Goal: Task Accomplishment & Management: Manage account settings

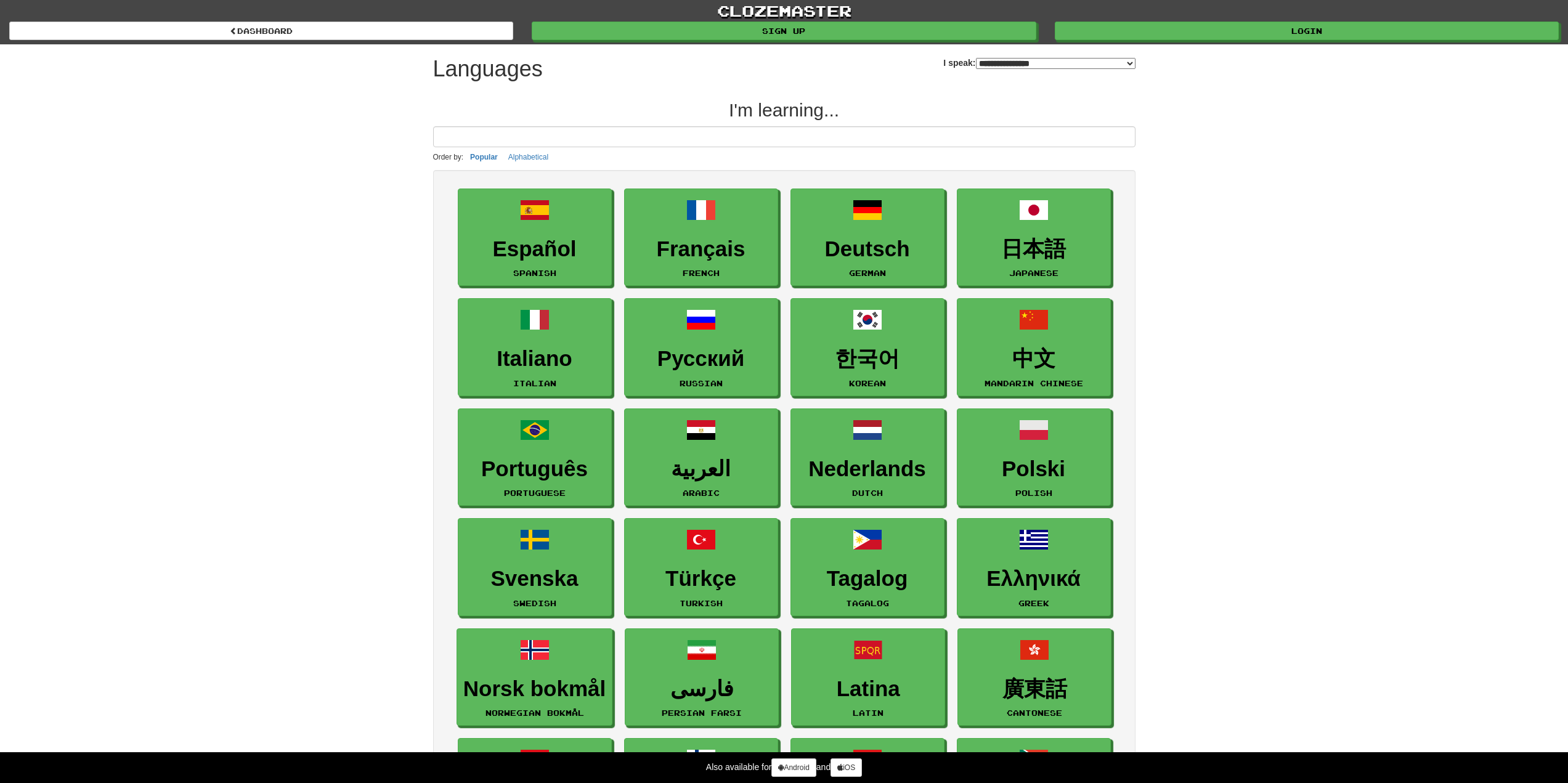
select select "*******"
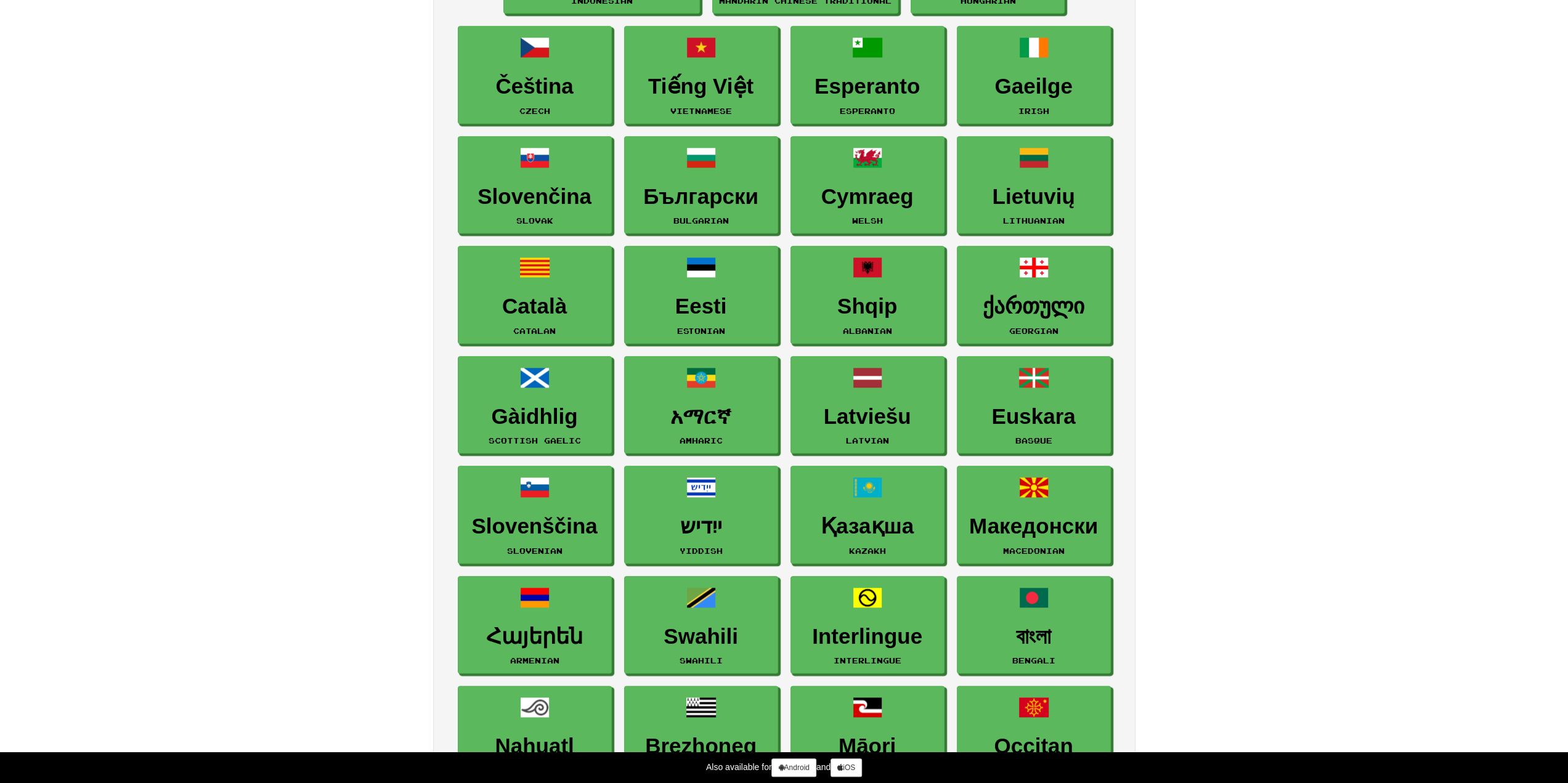
scroll to position [1171, 0]
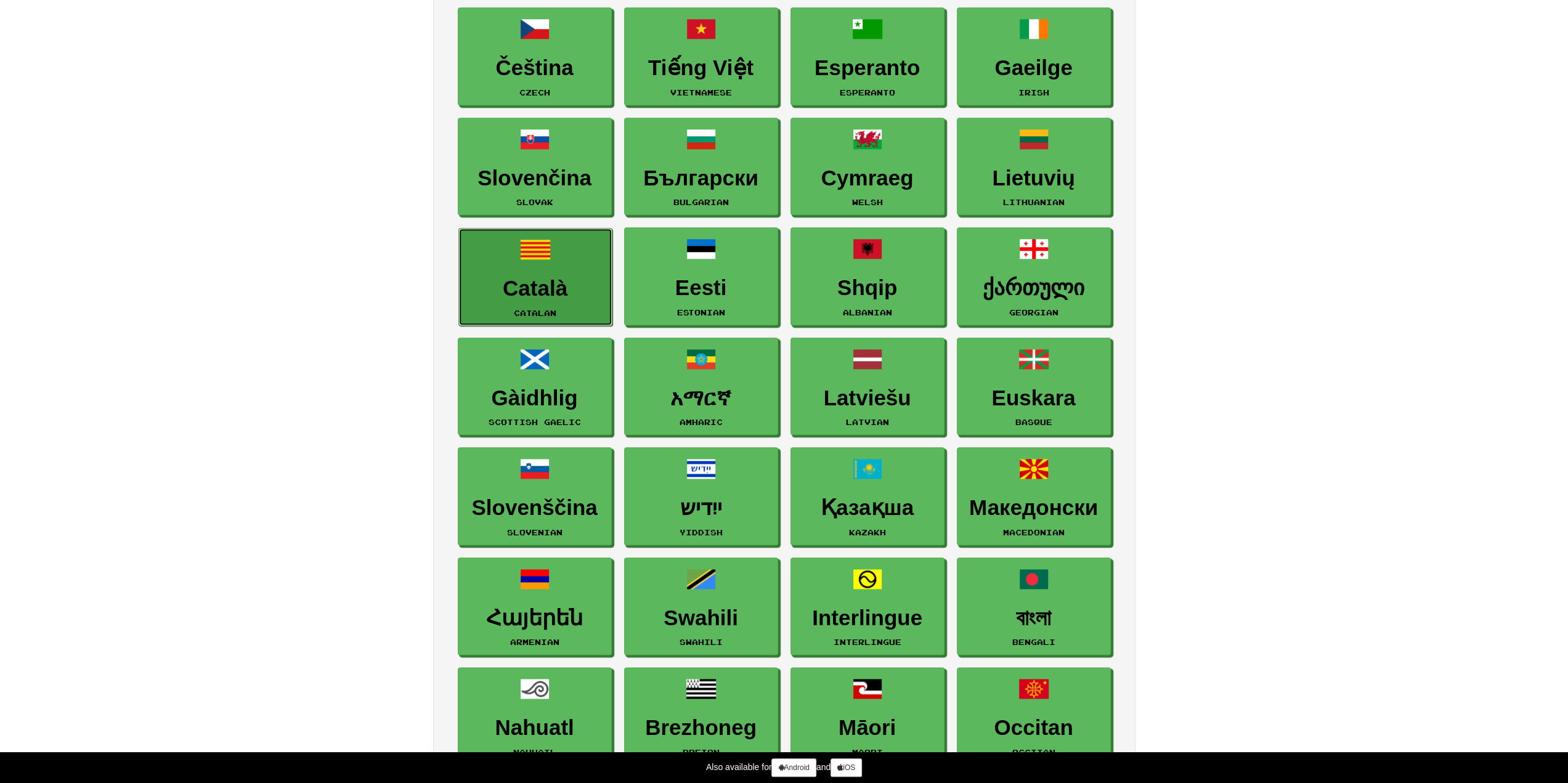
click at [458, 256] on link "Català Catalan" at bounding box center [535, 277] width 154 height 98
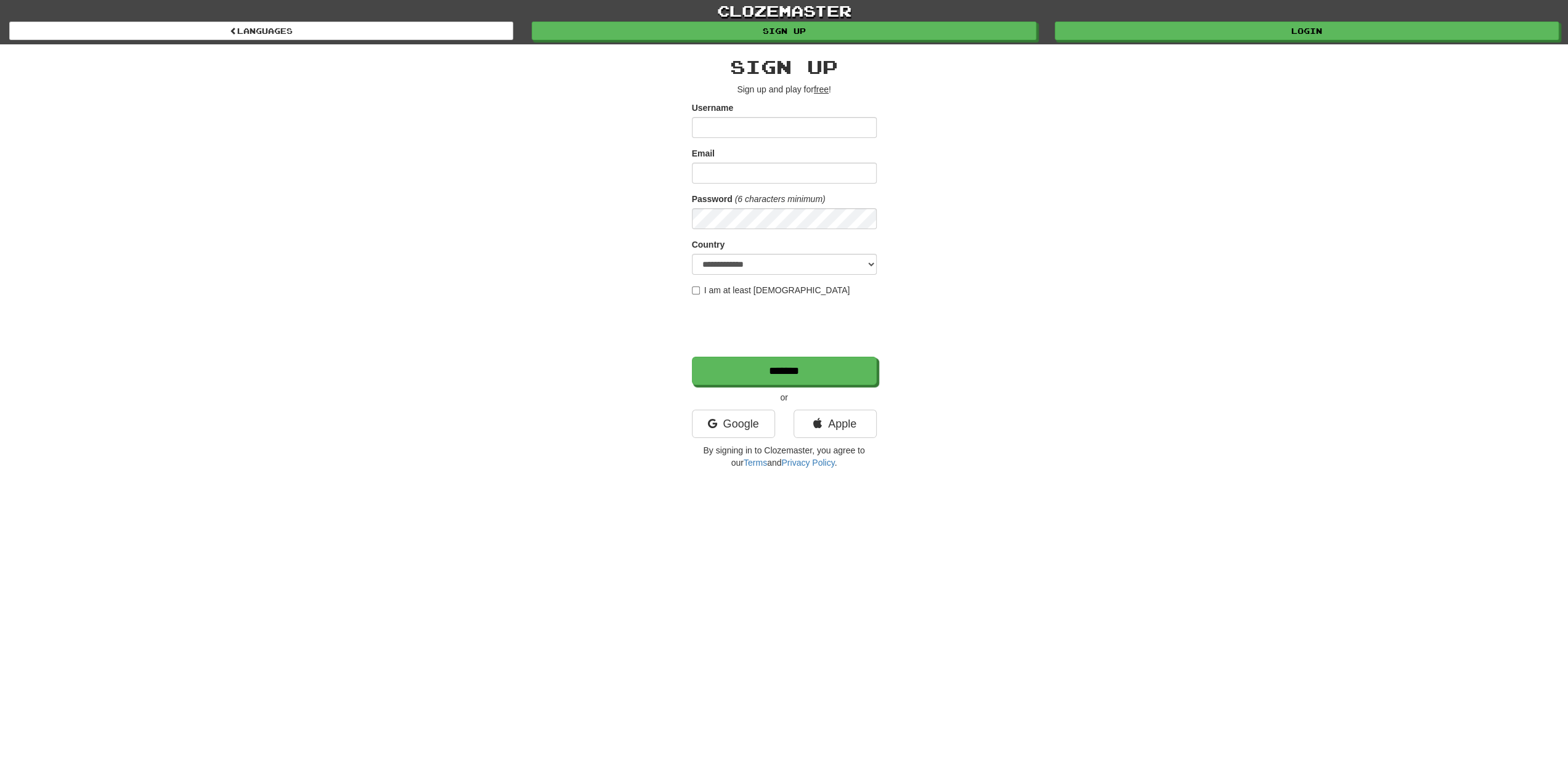
click at [700, 290] on label "I am at least 16 years old" at bounding box center [770, 290] width 158 height 13
click at [758, 416] on link "Google" at bounding box center [733, 424] width 83 height 28
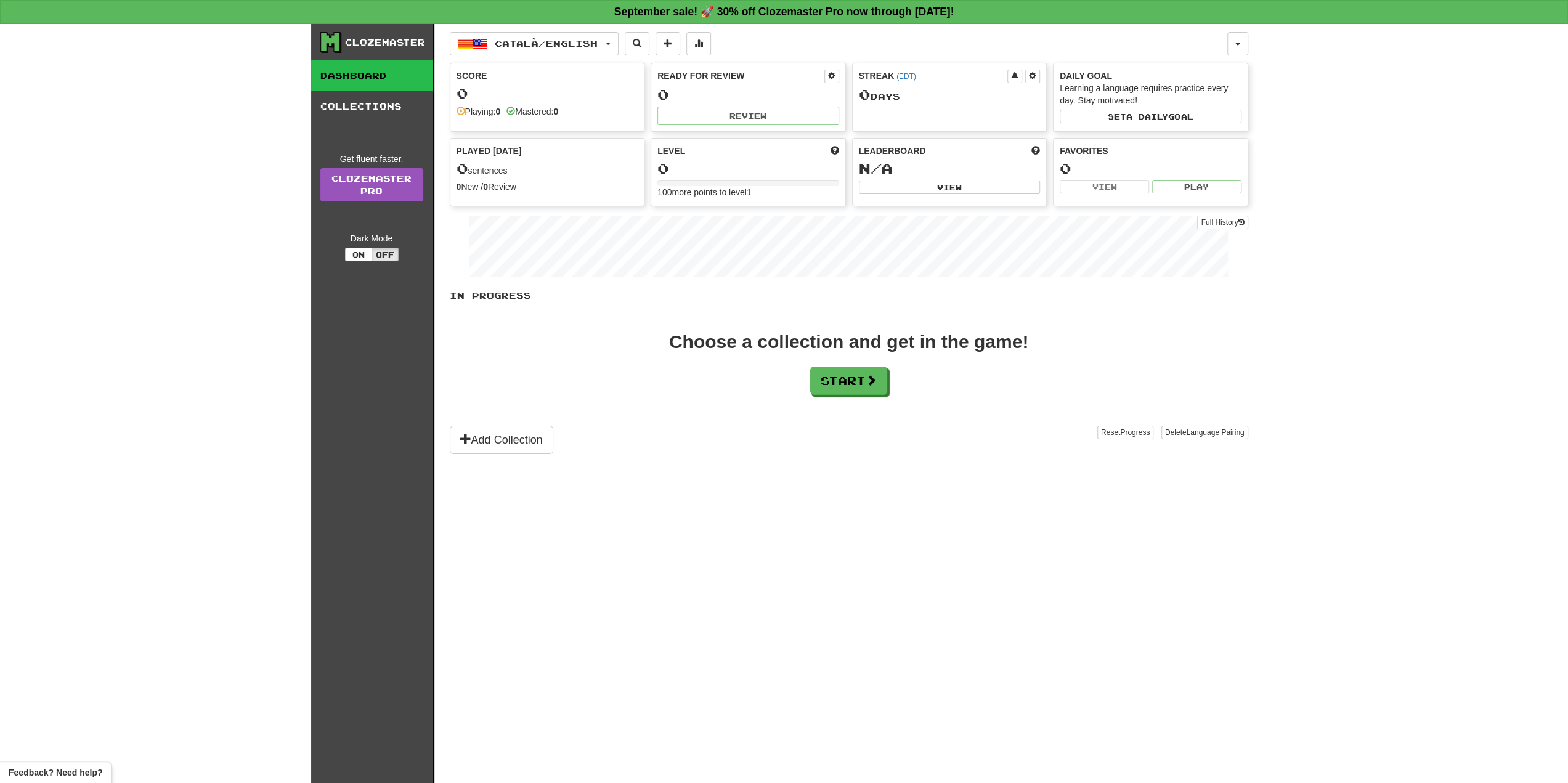
click at [382, 245] on div "Dark Mode On Off" at bounding box center [371, 247] width 103 height 29
click at [386, 251] on button "Off" at bounding box center [385, 254] width 27 height 13
click at [354, 257] on button "On" at bounding box center [358, 254] width 27 height 13
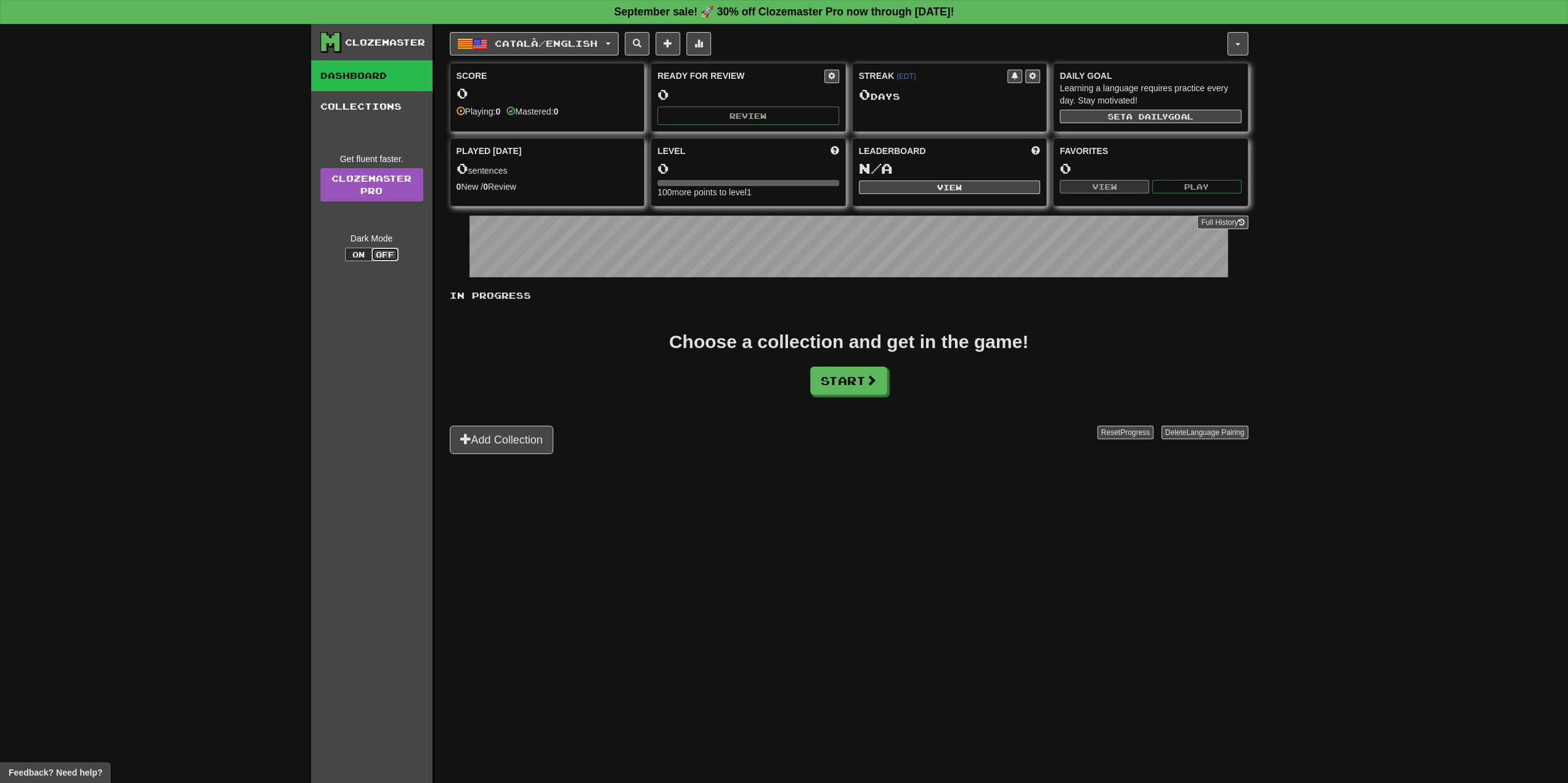
click at [390, 252] on button "Off" at bounding box center [385, 254] width 27 height 13
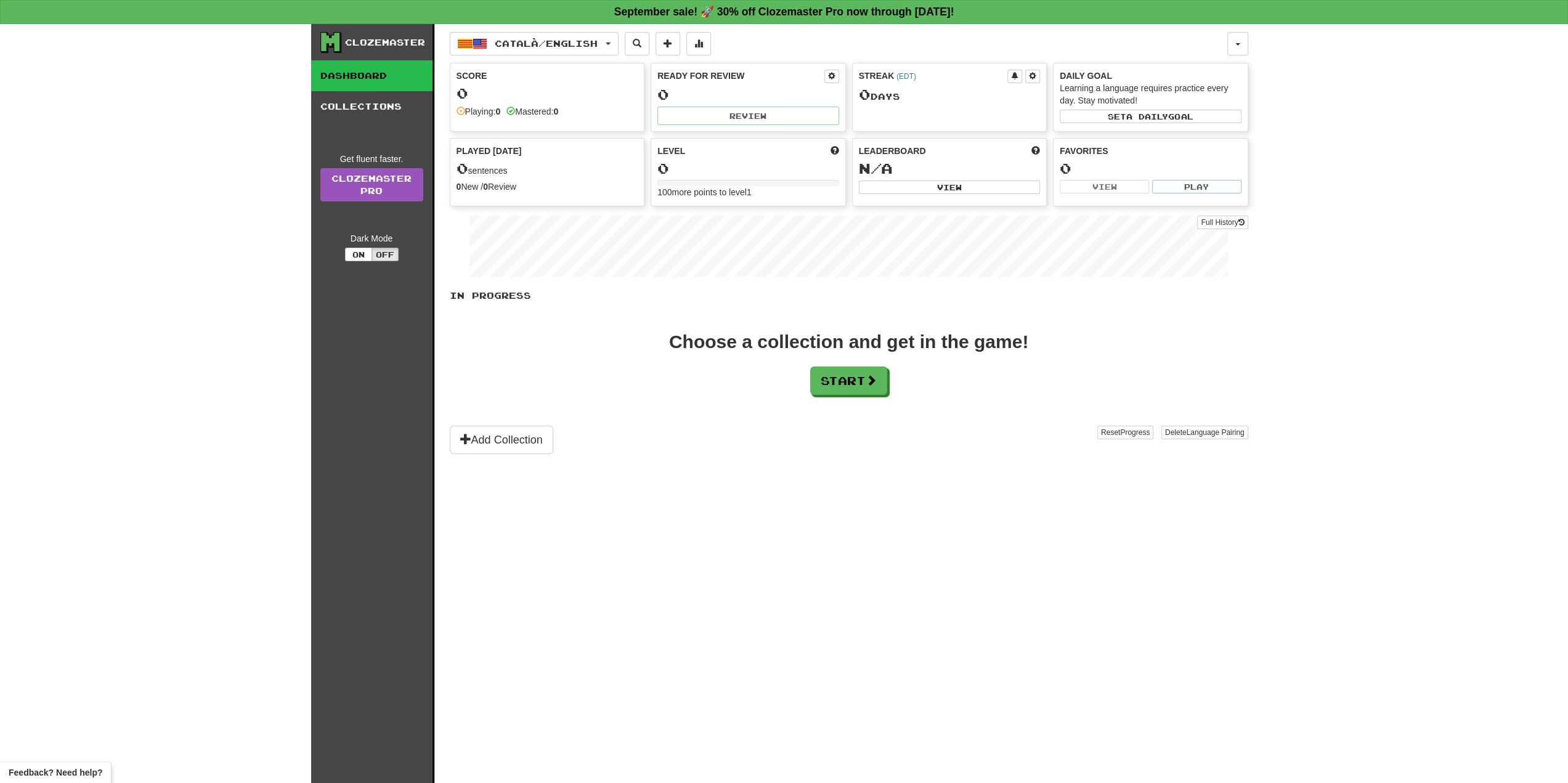
click at [344, 50] on div "Clozemaster" at bounding box center [376, 42] width 112 height 21
click at [606, 36] on button "Català / English" at bounding box center [534, 44] width 169 height 23
click at [398, 40] on div "Clozemaster" at bounding box center [385, 42] width 80 height 13
click at [401, 100] on link "Collections" at bounding box center [371, 106] width 121 height 31
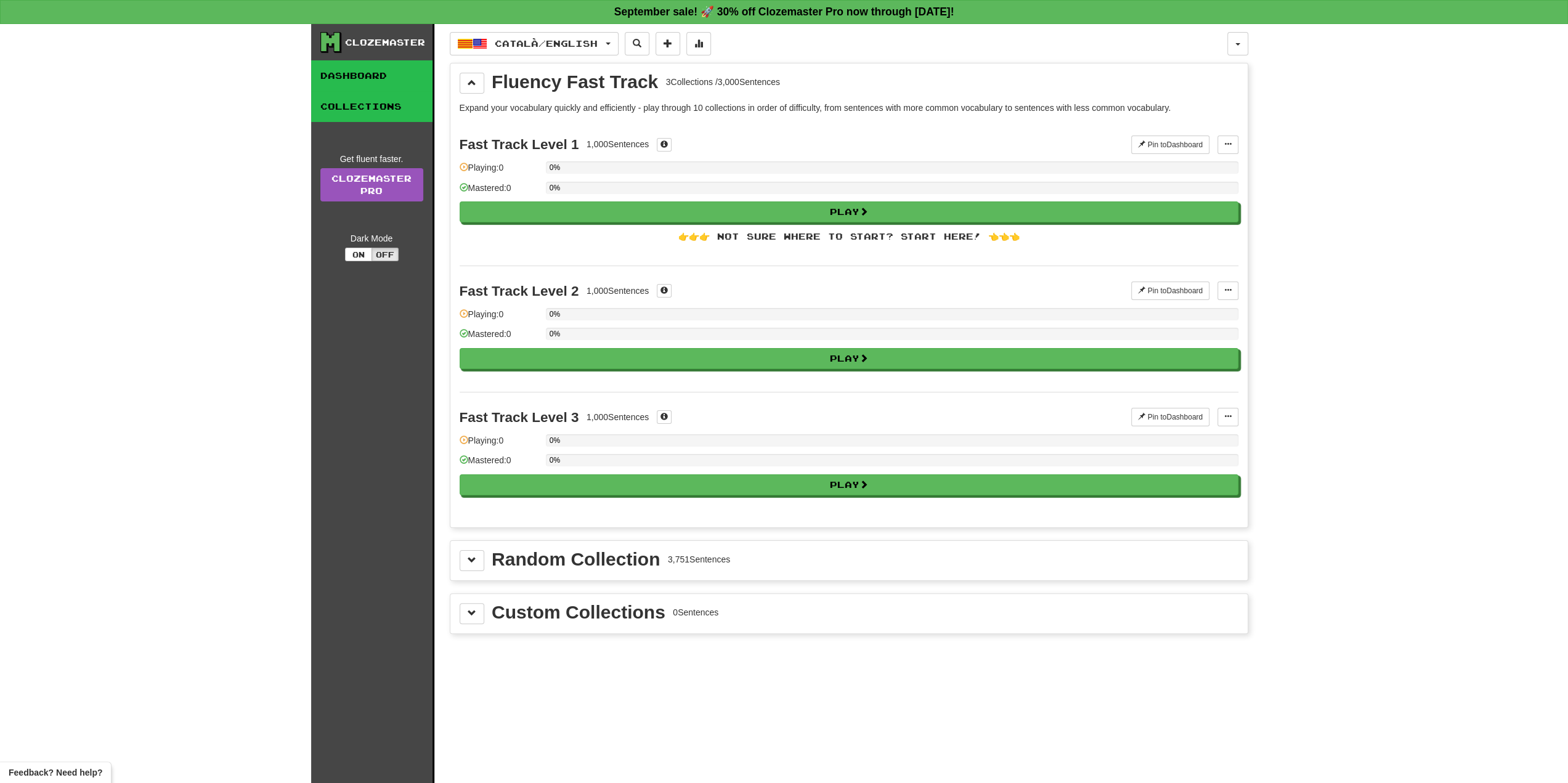
click at [390, 71] on link "Dashboard" at bounding box center [371, 75] width 121 height 31
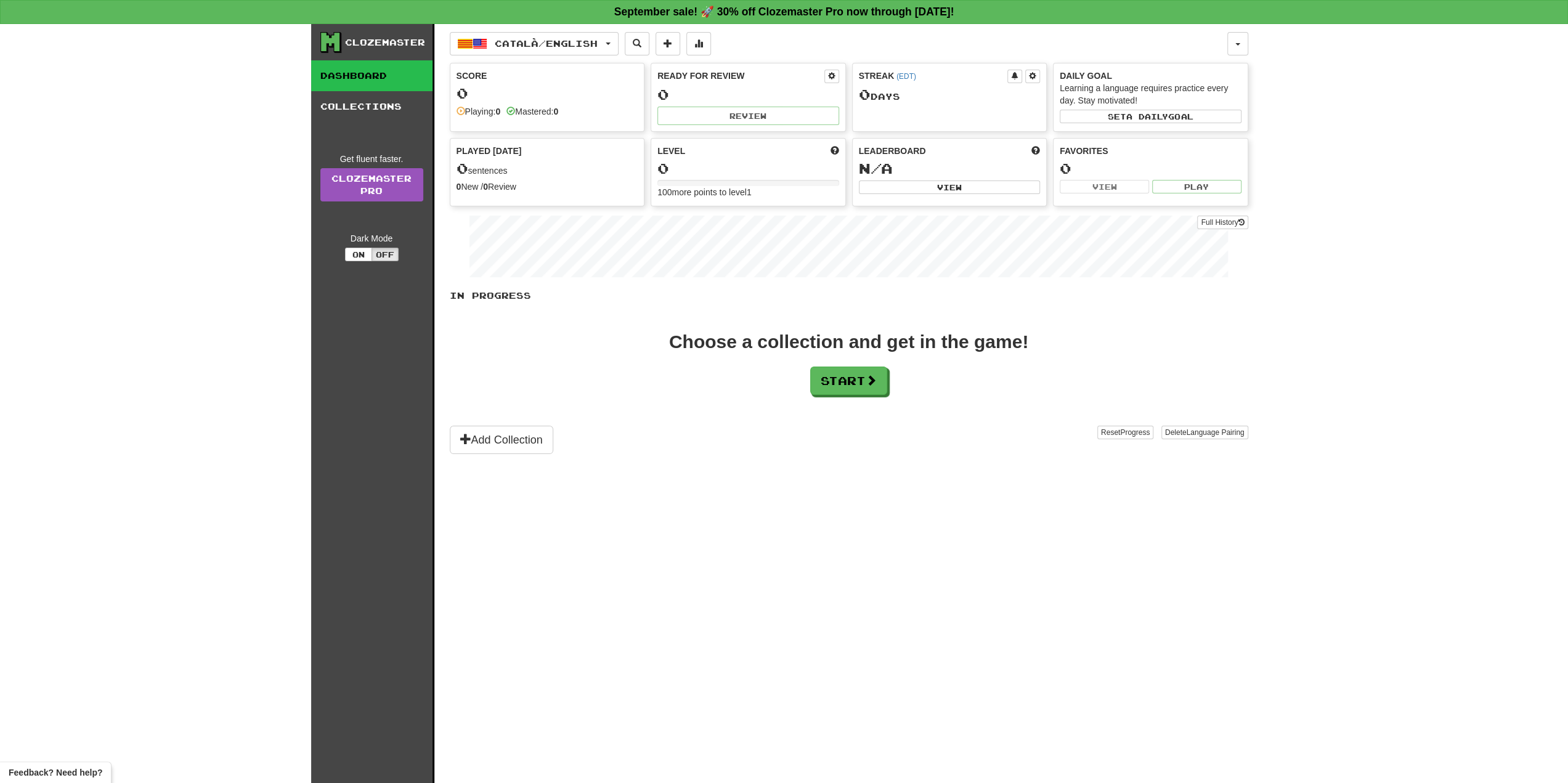
click at [385, 47] on div "Clozemaster" at bounding box center [385, 42] width 80 height 13
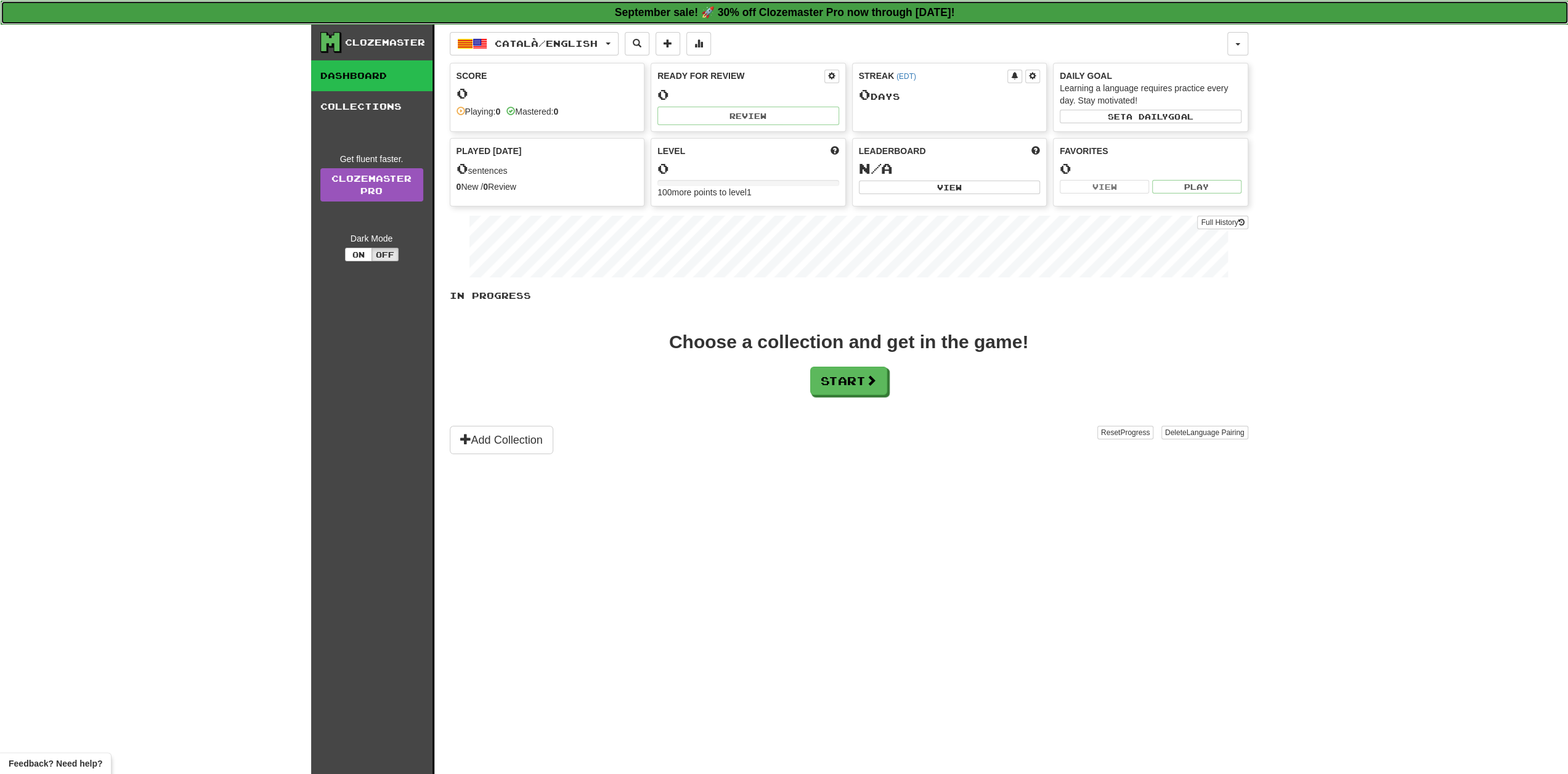
click at [641, 14] on strong "September sale! 🚀 30% off Clozemaster Pro now through [DATE]!" at bounding box center [784, 12] width 340 height 13
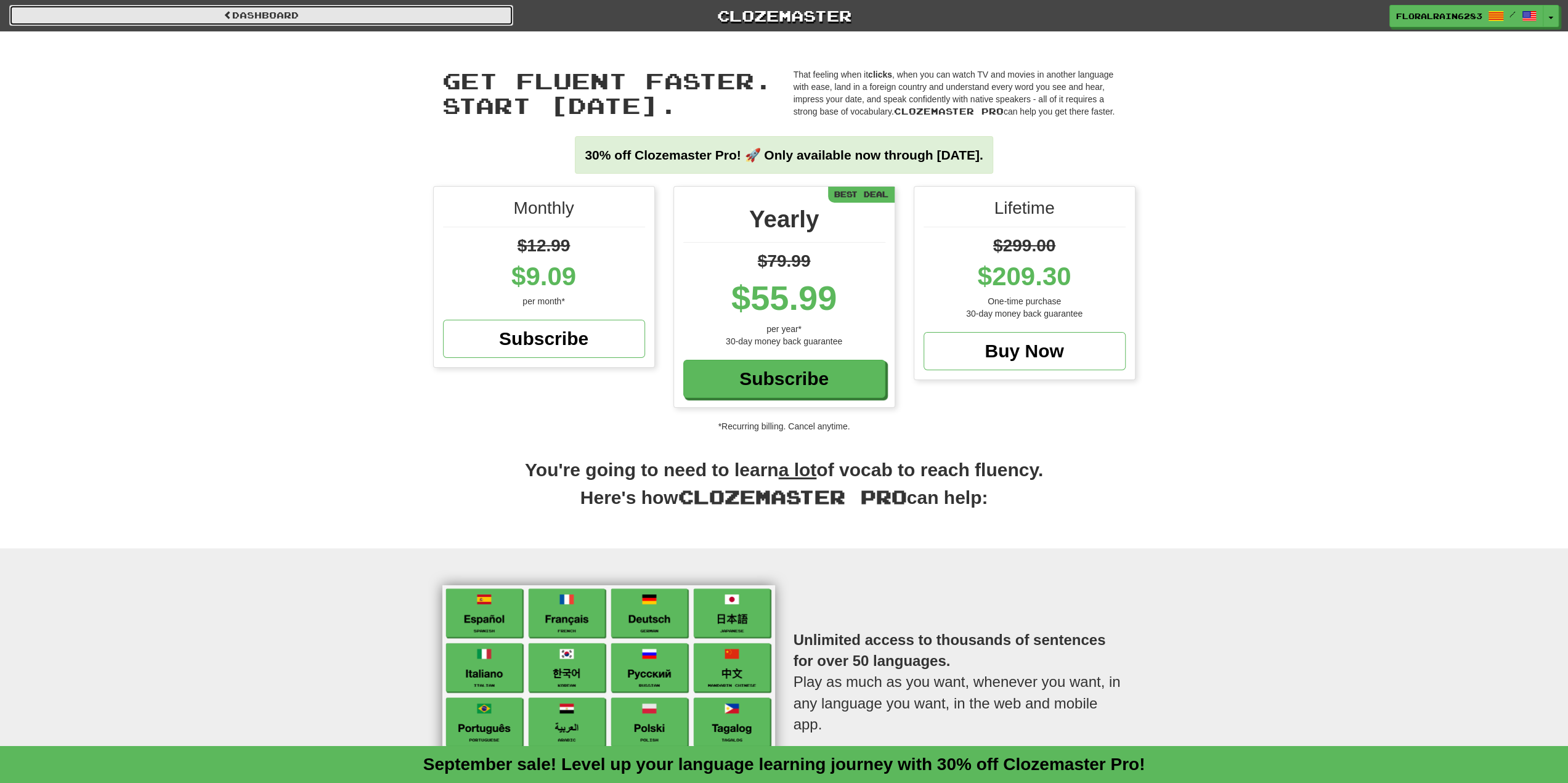
click at [134, 18] on link "Dashboard" at bounding box center [261, 15] width 504 height 21
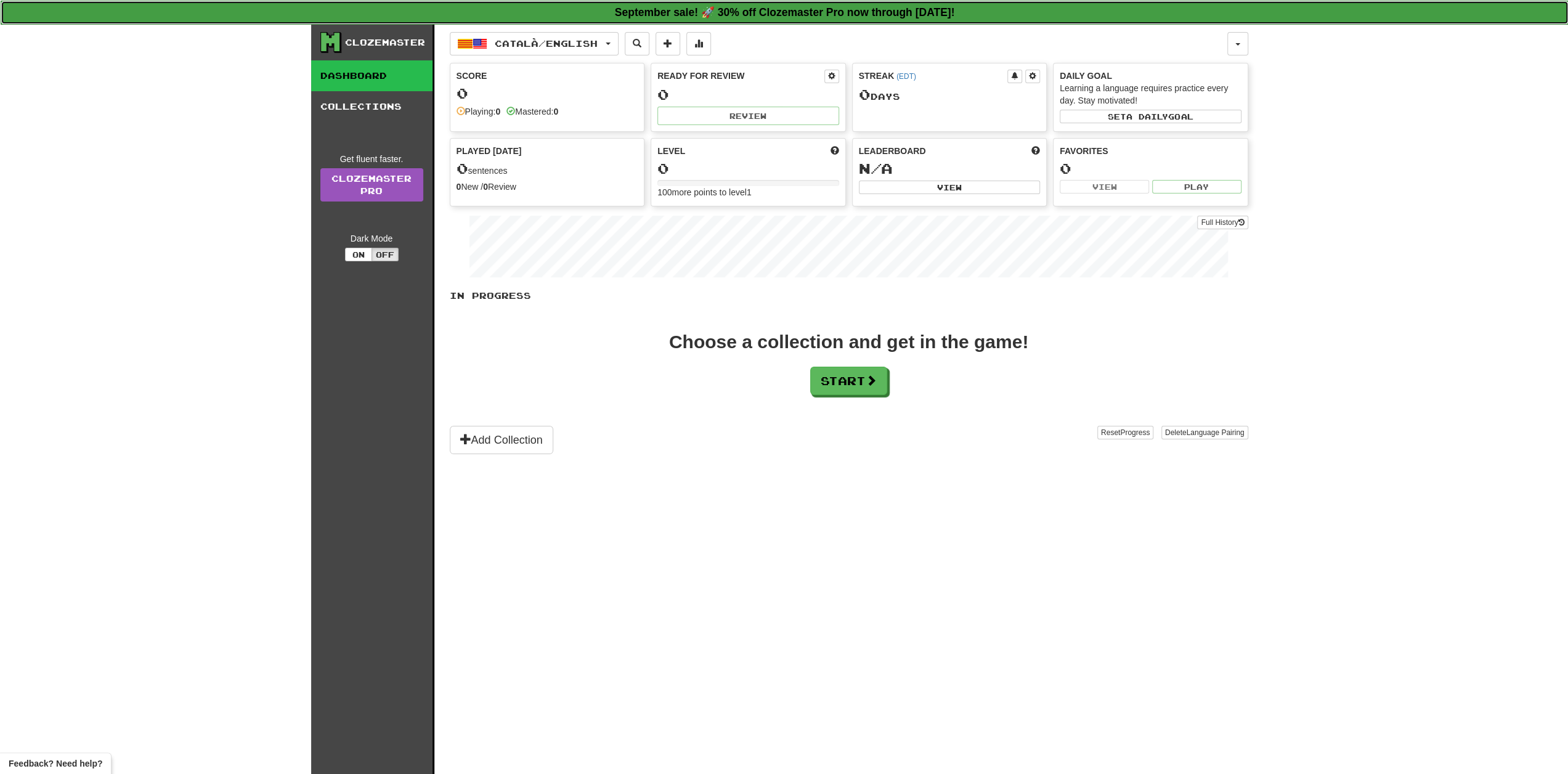
click at [682, 11] on strong "September sale! 🚀 30% off Clozemaster Pro now through Sunday September 21!" at bounding box center [784, 12] width 340 height 13
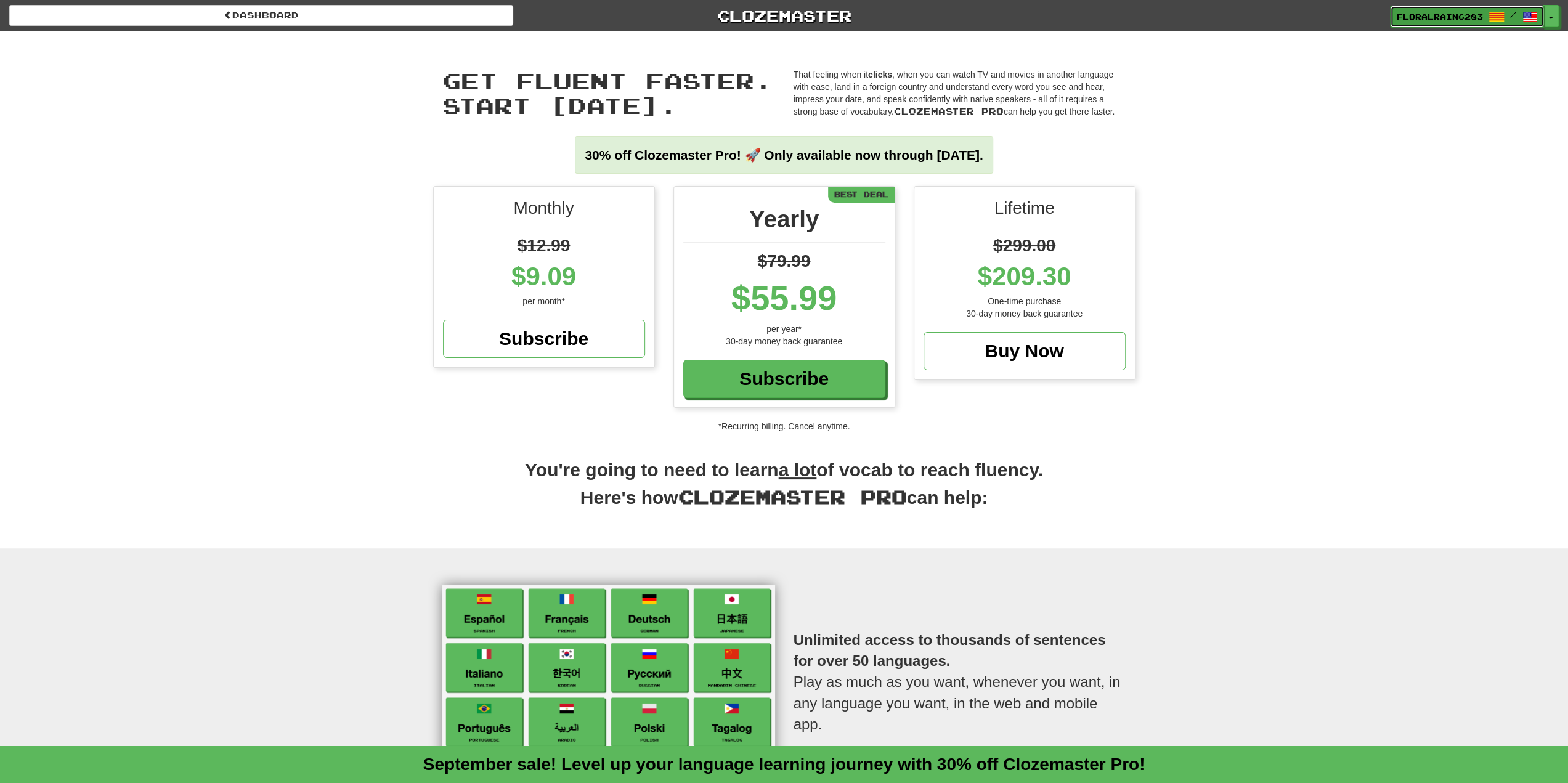
click at [1458, 22] on span "FloralRain6283" at bounding box center [1439, 16] width 86 height 11
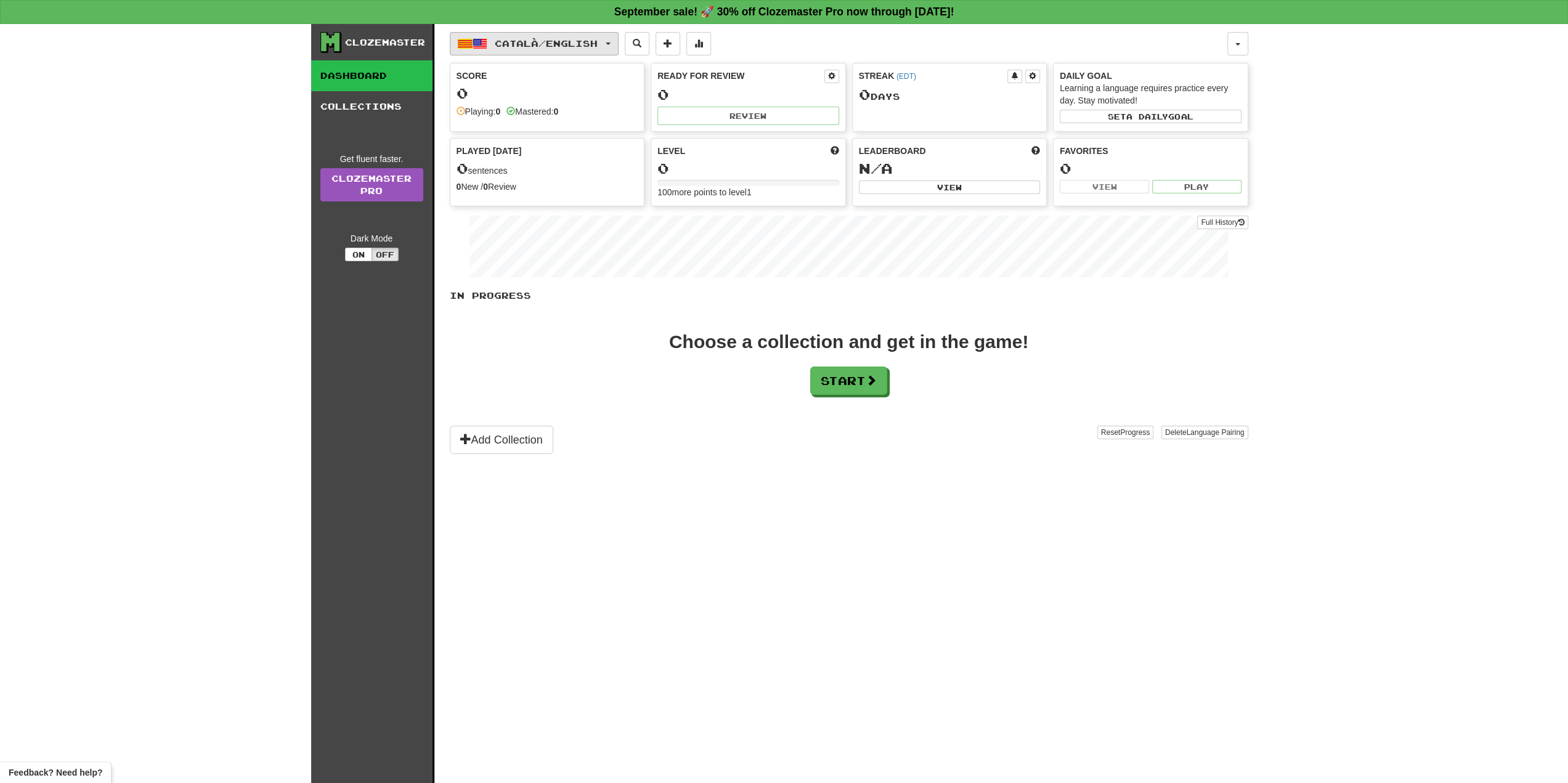
click at [558, 44] on span "Català / English" at bounding box center [545, 44] width 103 height 11
click at [558, 44] on span "Català / English" at bounding box center [545, 44] width 103 height 11
click at [821, 371] on button "Start" at bounding box center [849, 381] width 77 height 28
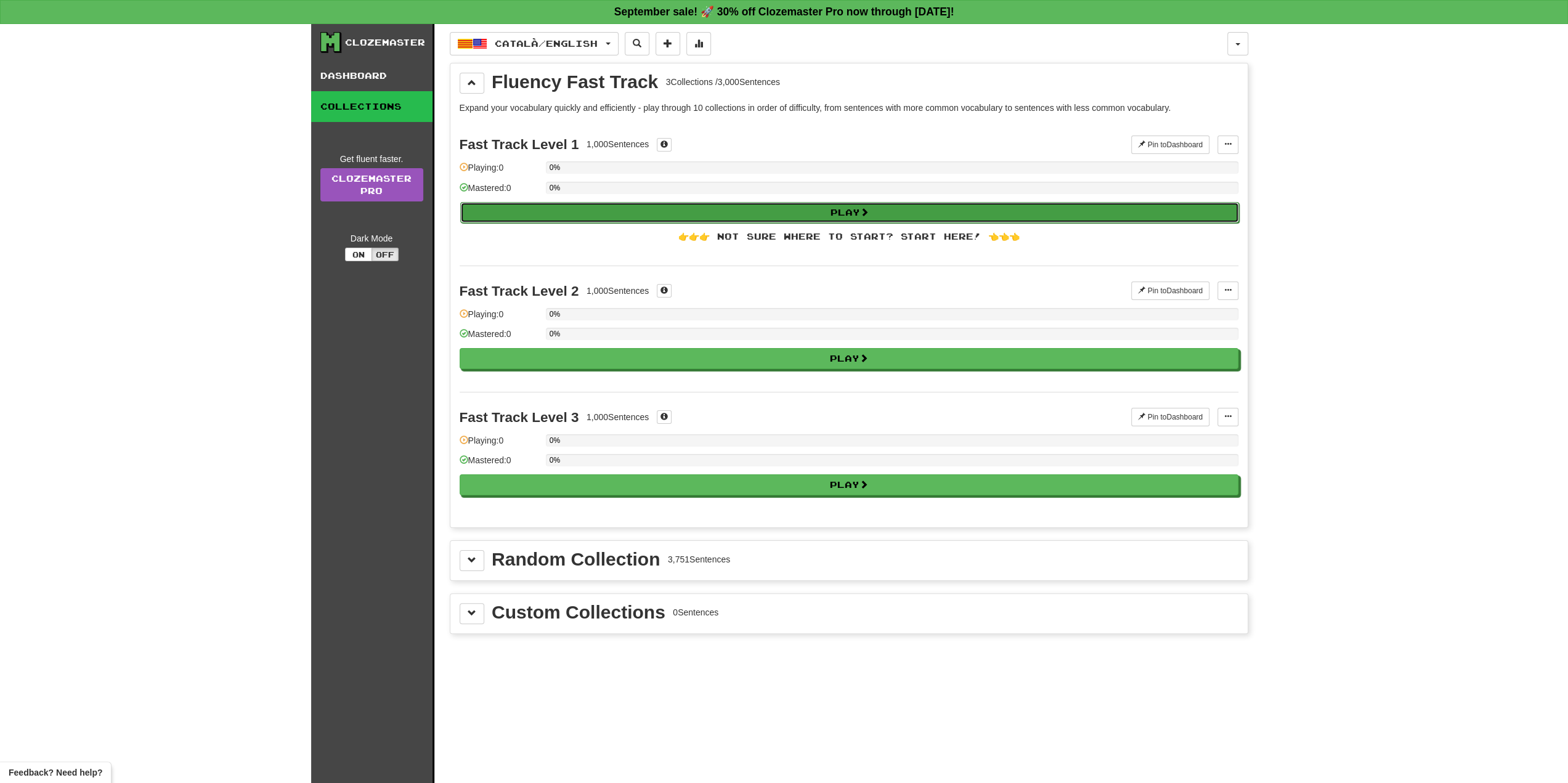
click at [813, 216] on button "Play" at bounding box center [849, 212] width 779 height 21
select select "**"
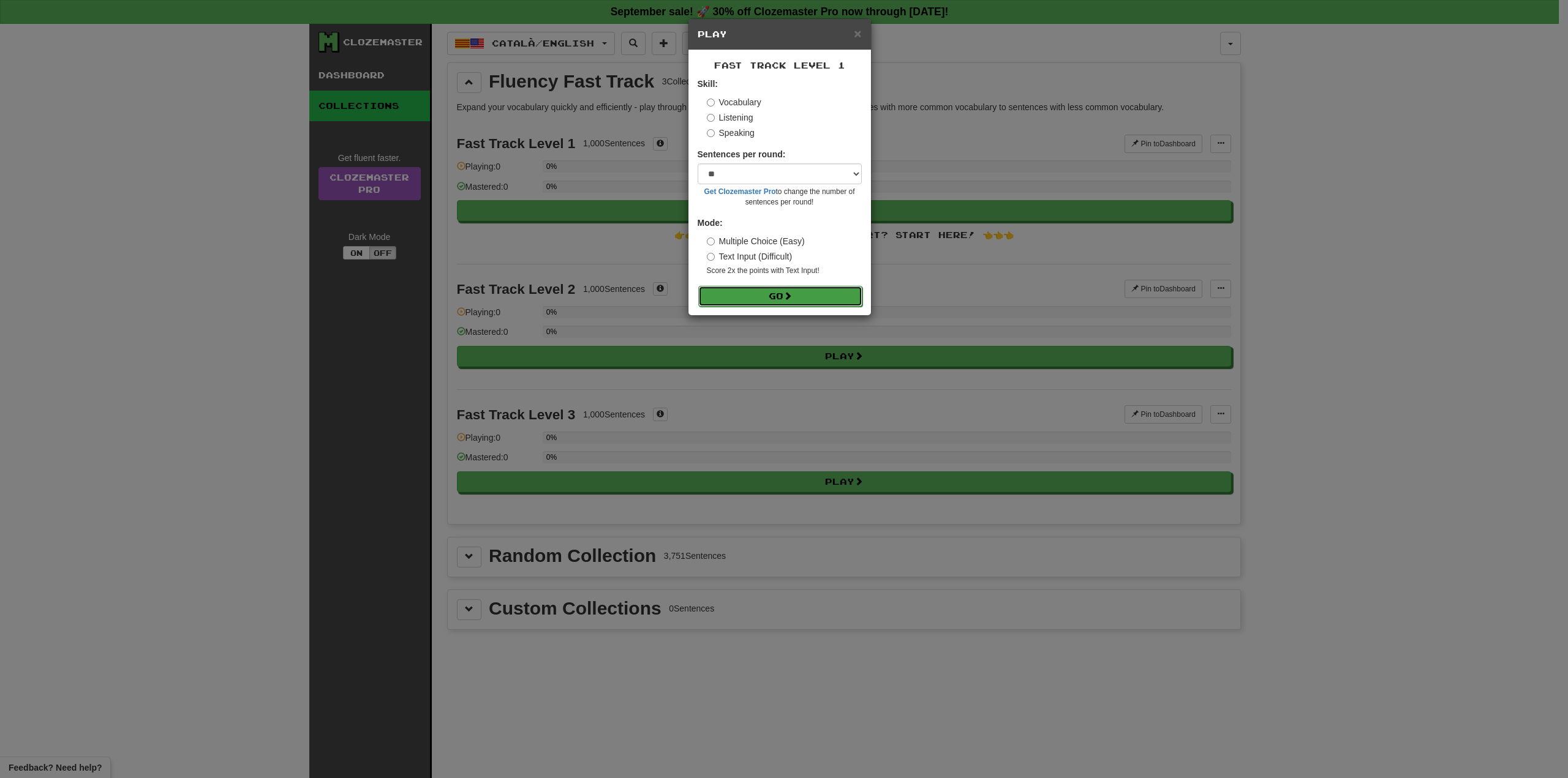
click at [787, 292] on span at bounding box center [787, 296] width 8 height 8
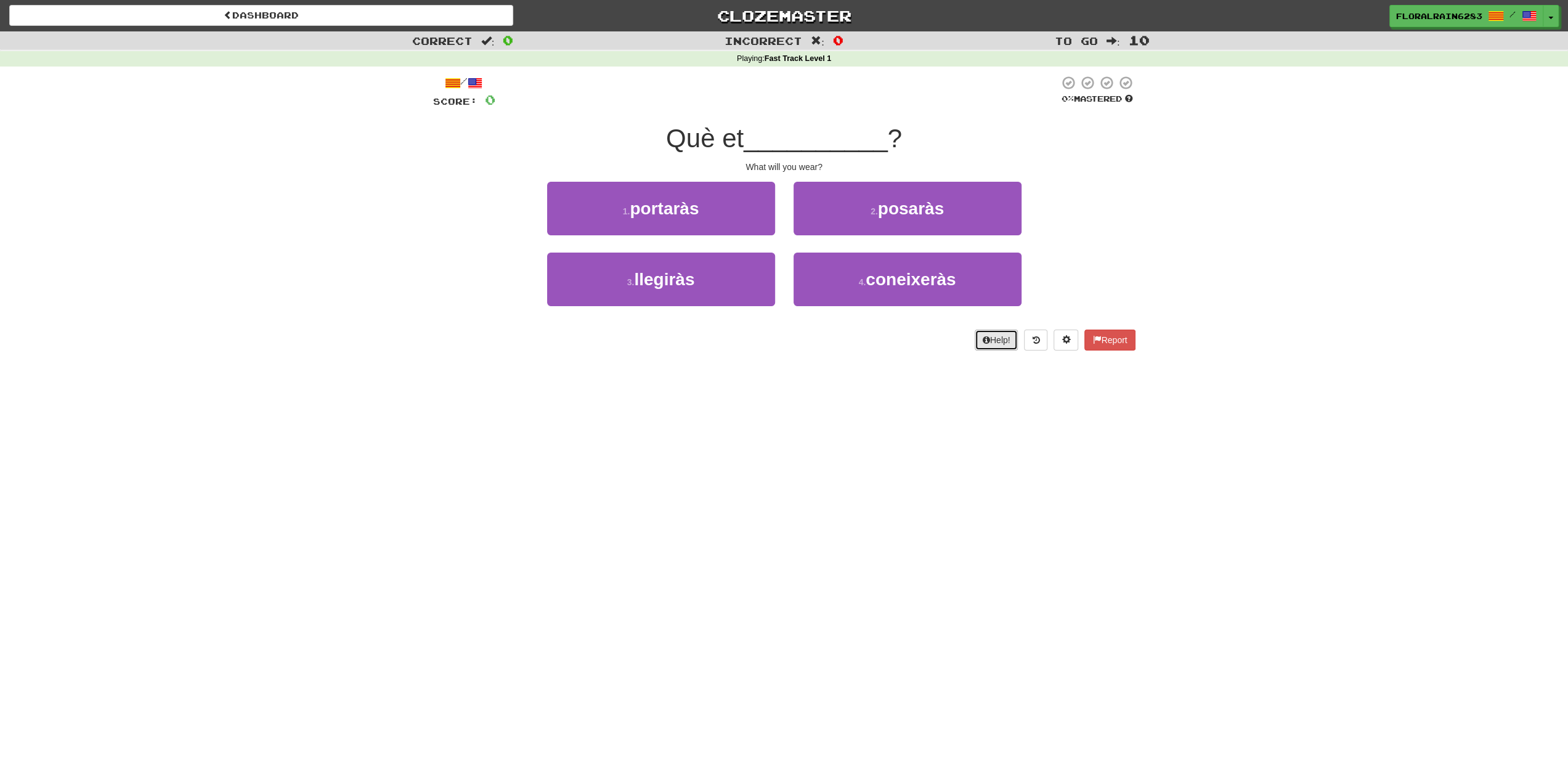
click at [986, 338] on button "Help!" at bounding box center [996, 340] width 43 height 21
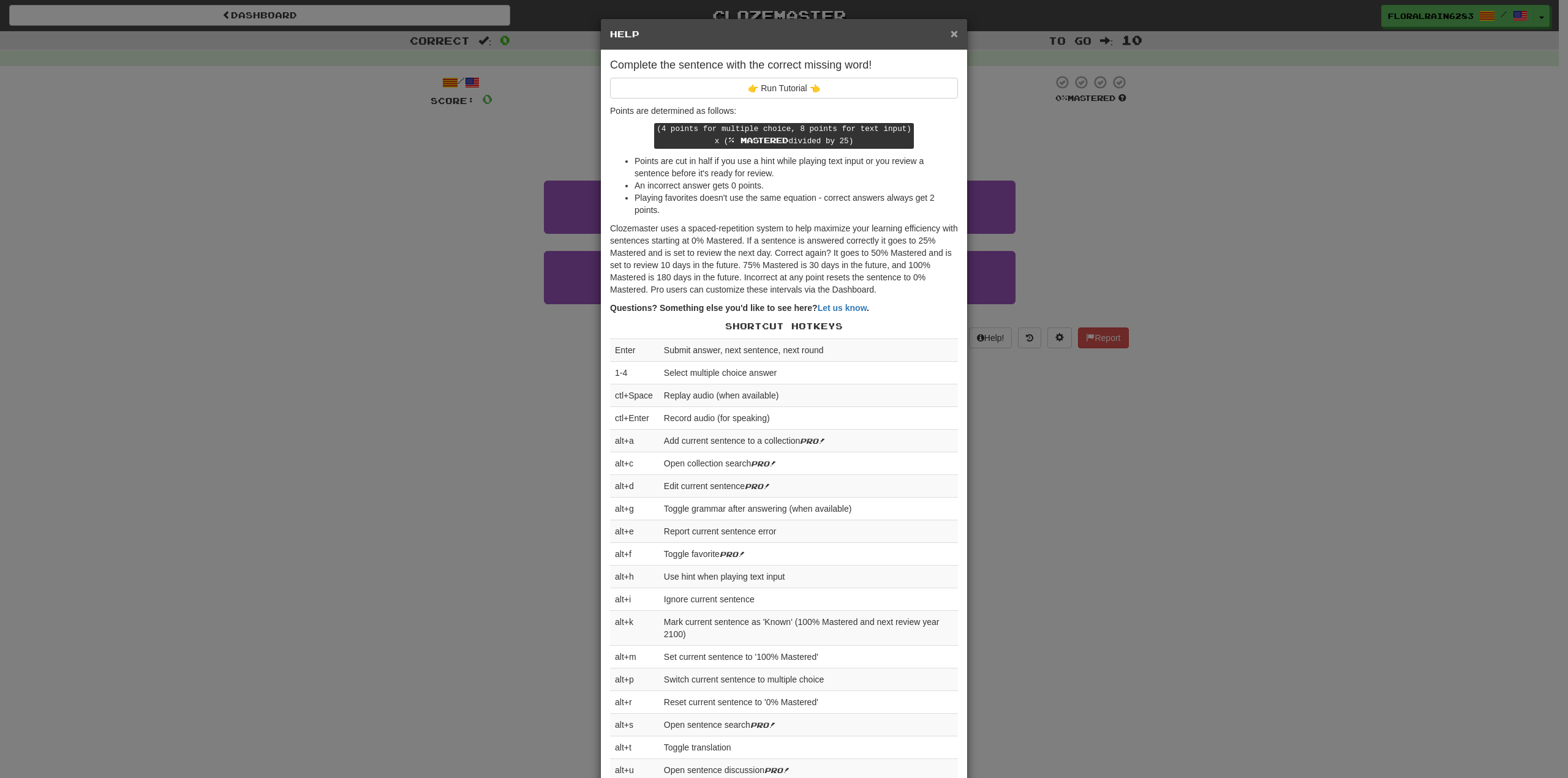
click at [945, 35] on div "× Help" at bounding box center [784, 35] width 366 height 32
click at [950, 32] on span "×" at bounding box center [954, 33] width 7 height 14
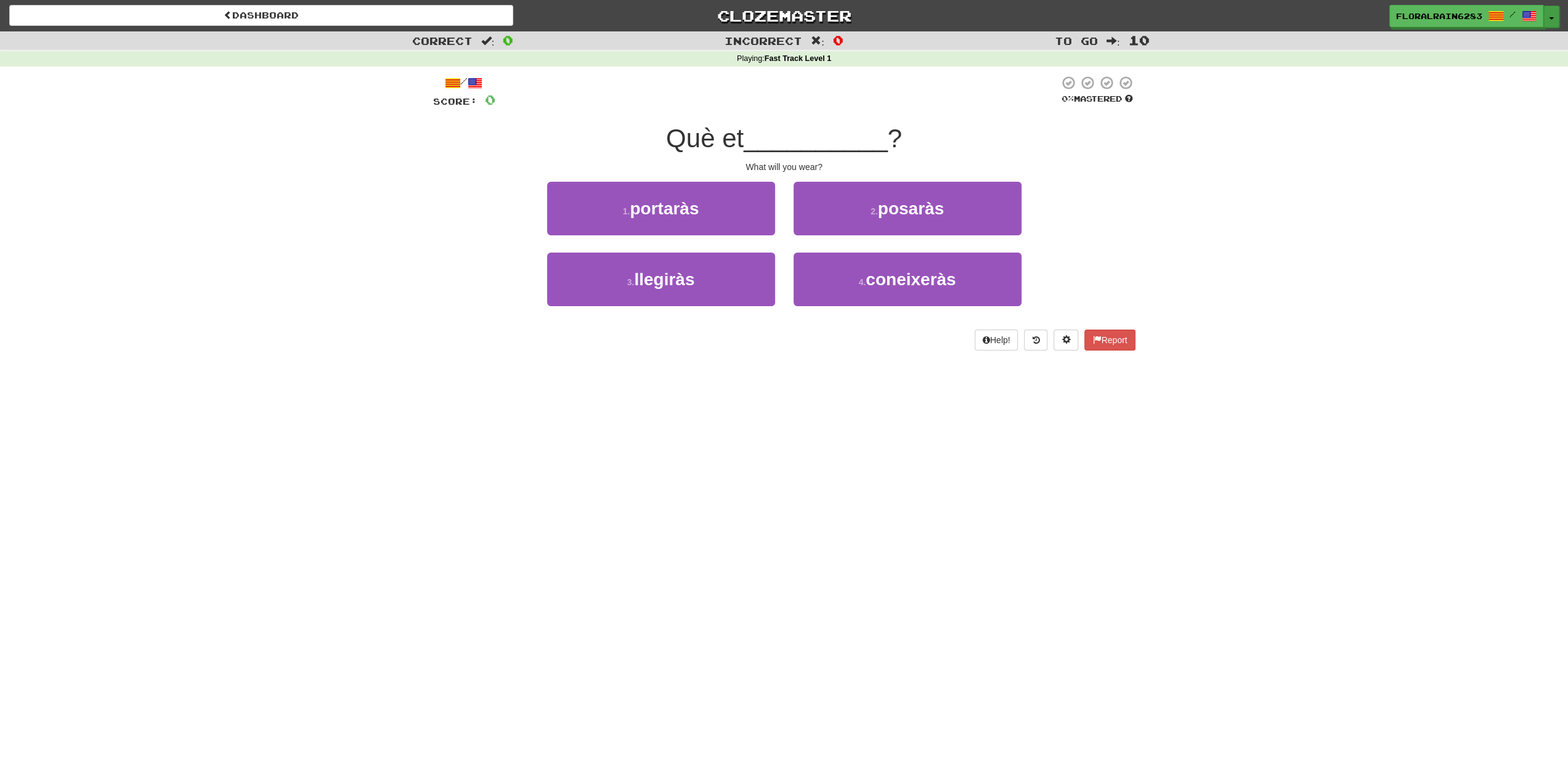
click at [1547, 12] on button "Toggle Dropdown" at bounding box center [1550, 17] width 16 height 23
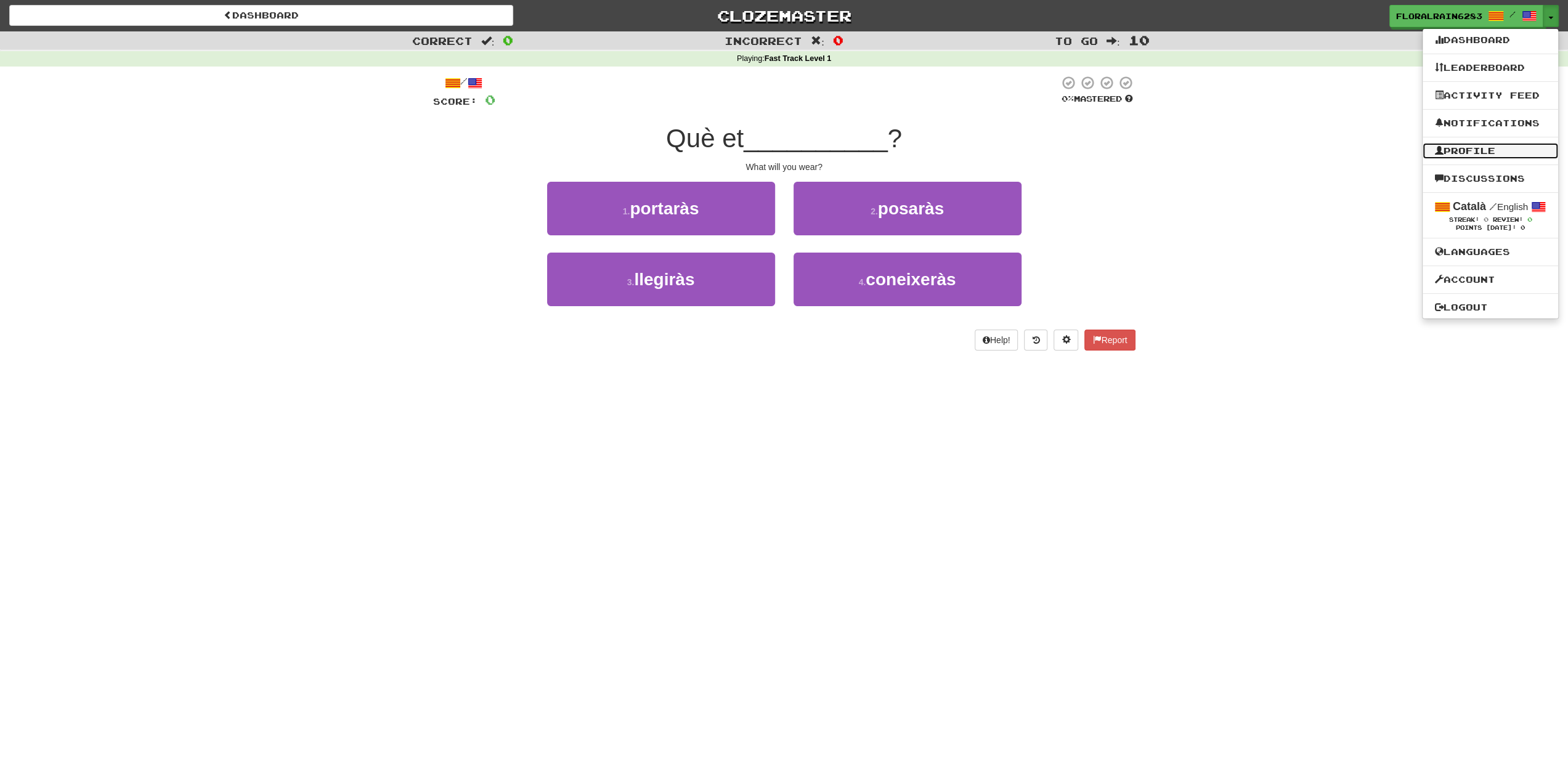
click at [1479, 151] on link "Profile" at bounding box center [1490, 151] width 135 height 16
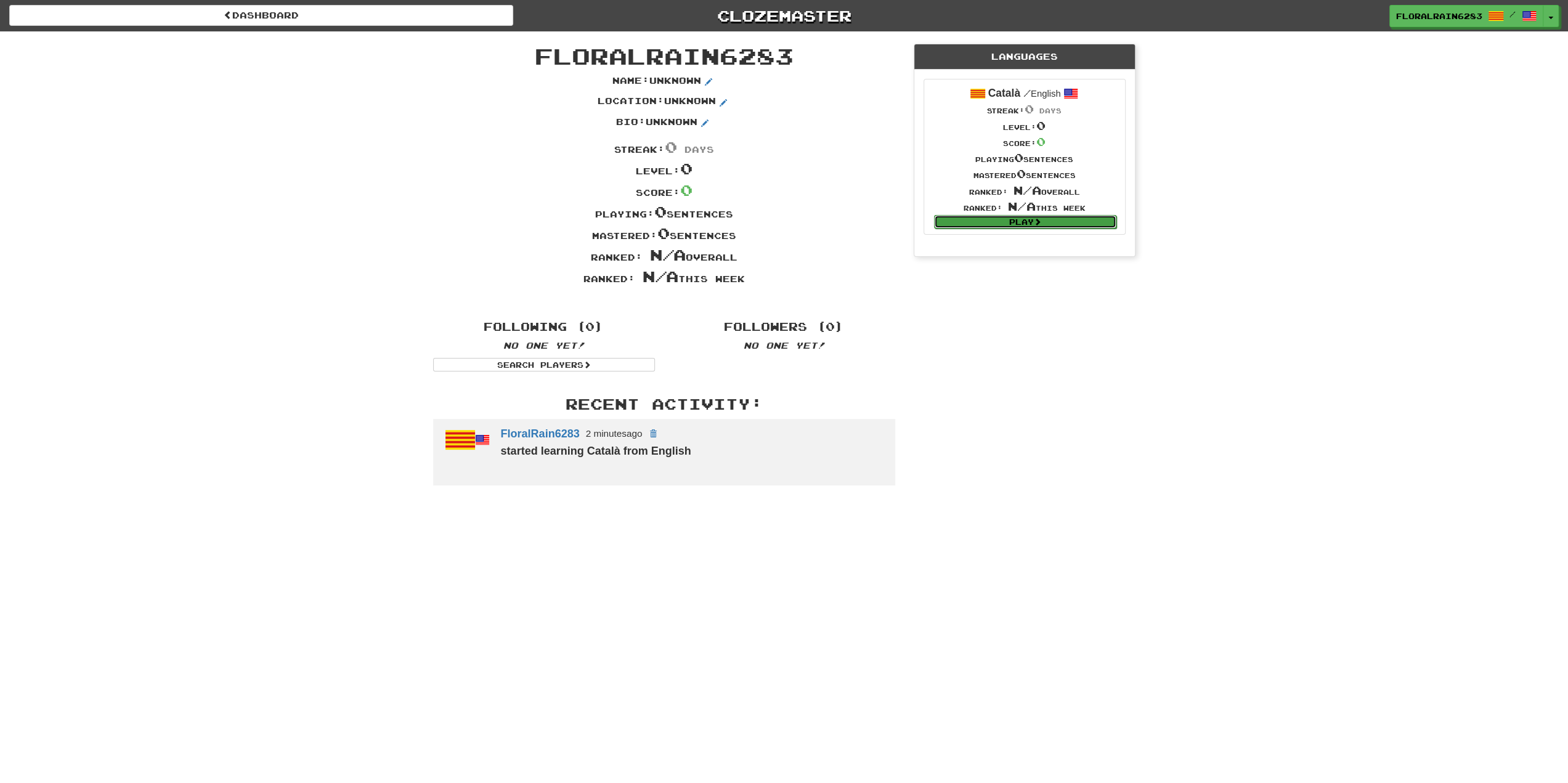
click at [1016, 223] on link "Play" at bounding box center [1025, 222] width 182 height 13
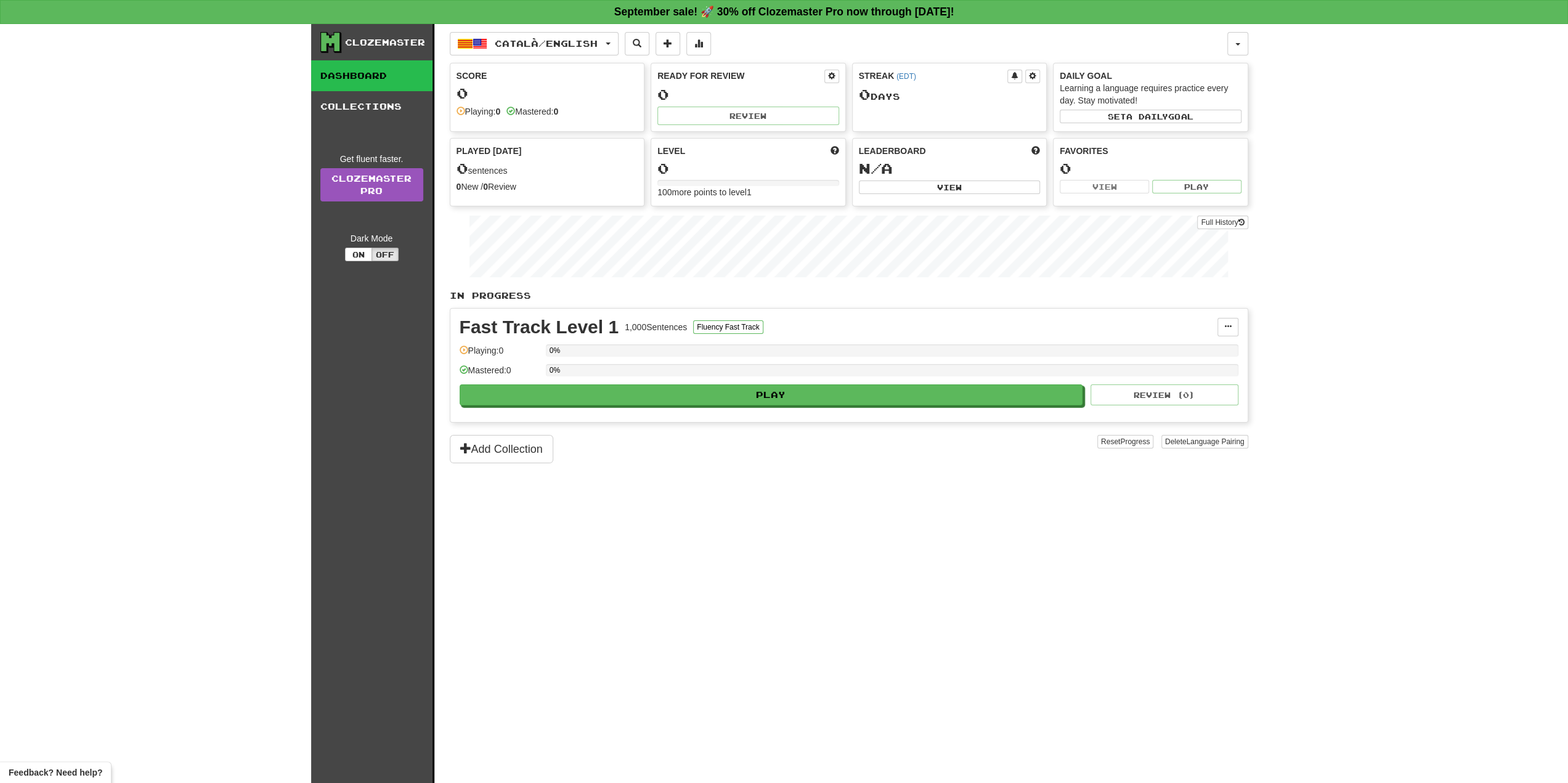
click at [355, 74] on link "Dashboard" at bounding box center [371, 75] width 121 height 31
click at [375, 99] on link "Collections" at bounding box center [371, 106] width 121 height 31
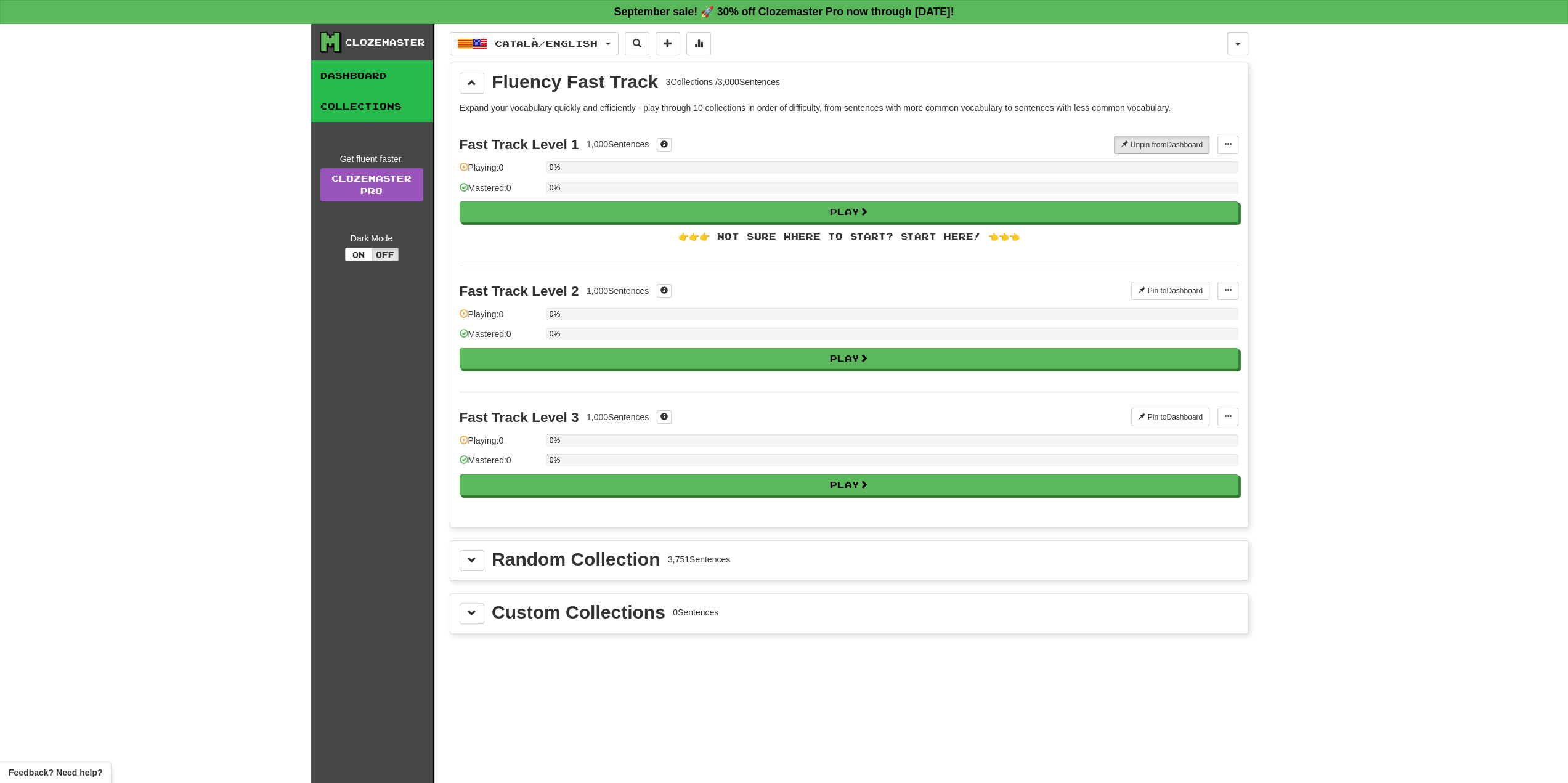
click at [375, 67] on link "Dashboard" at bounding box center [371, 75] width 121 height 31
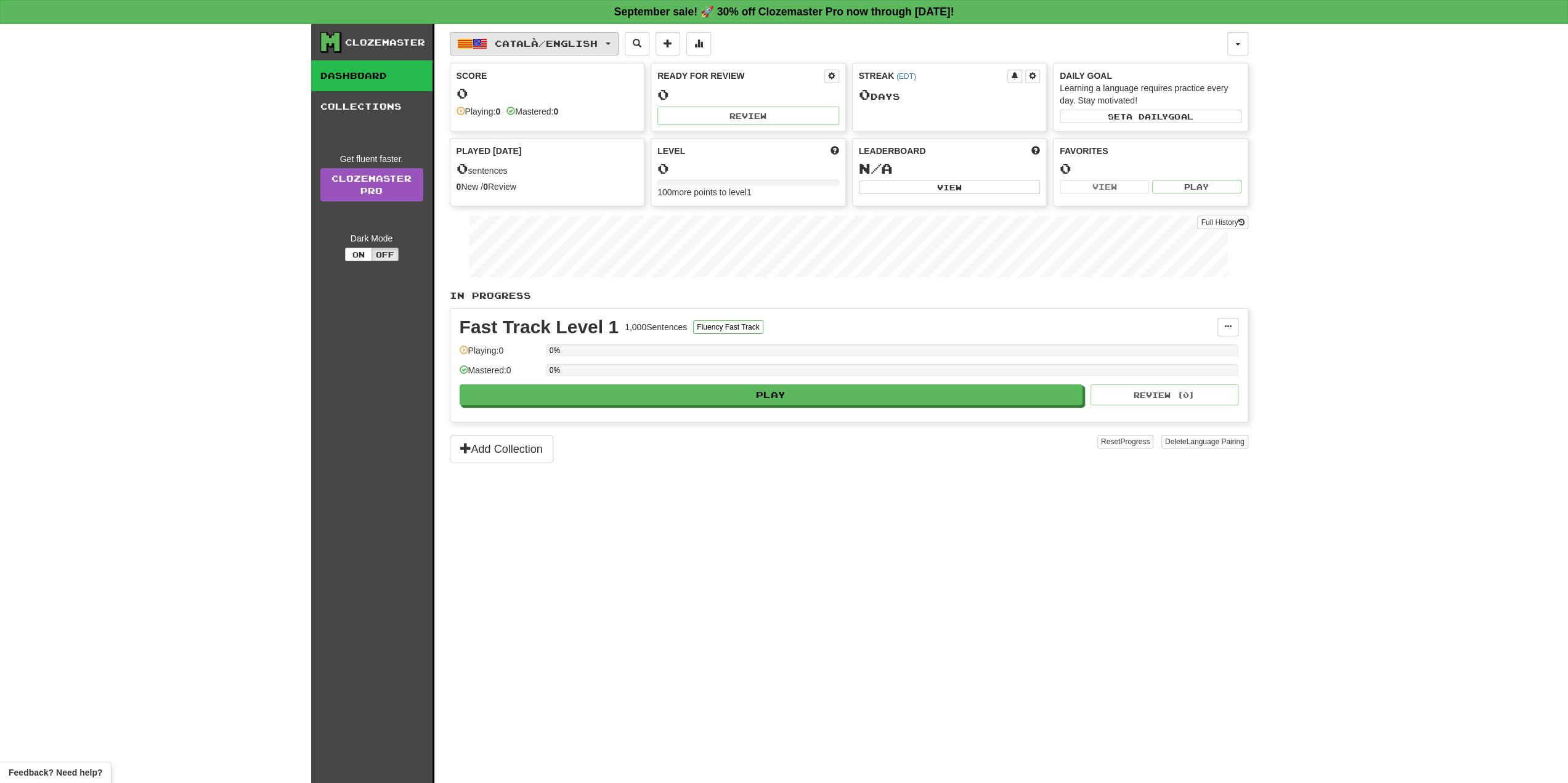
click at [562, 36] on button "Català / English" at bounding box center [534, 44] width 169 height 23
click at [562, 37] on button "Català / English" at bounding box center [534, 44] width 169 height 23
click at [562, 38] on span "Català / English" at bounding box center [545, 44] width 103 height 11
click at [408, 46] on div "Clozemaster" at bounding box center [385, 42] width 80 height 13
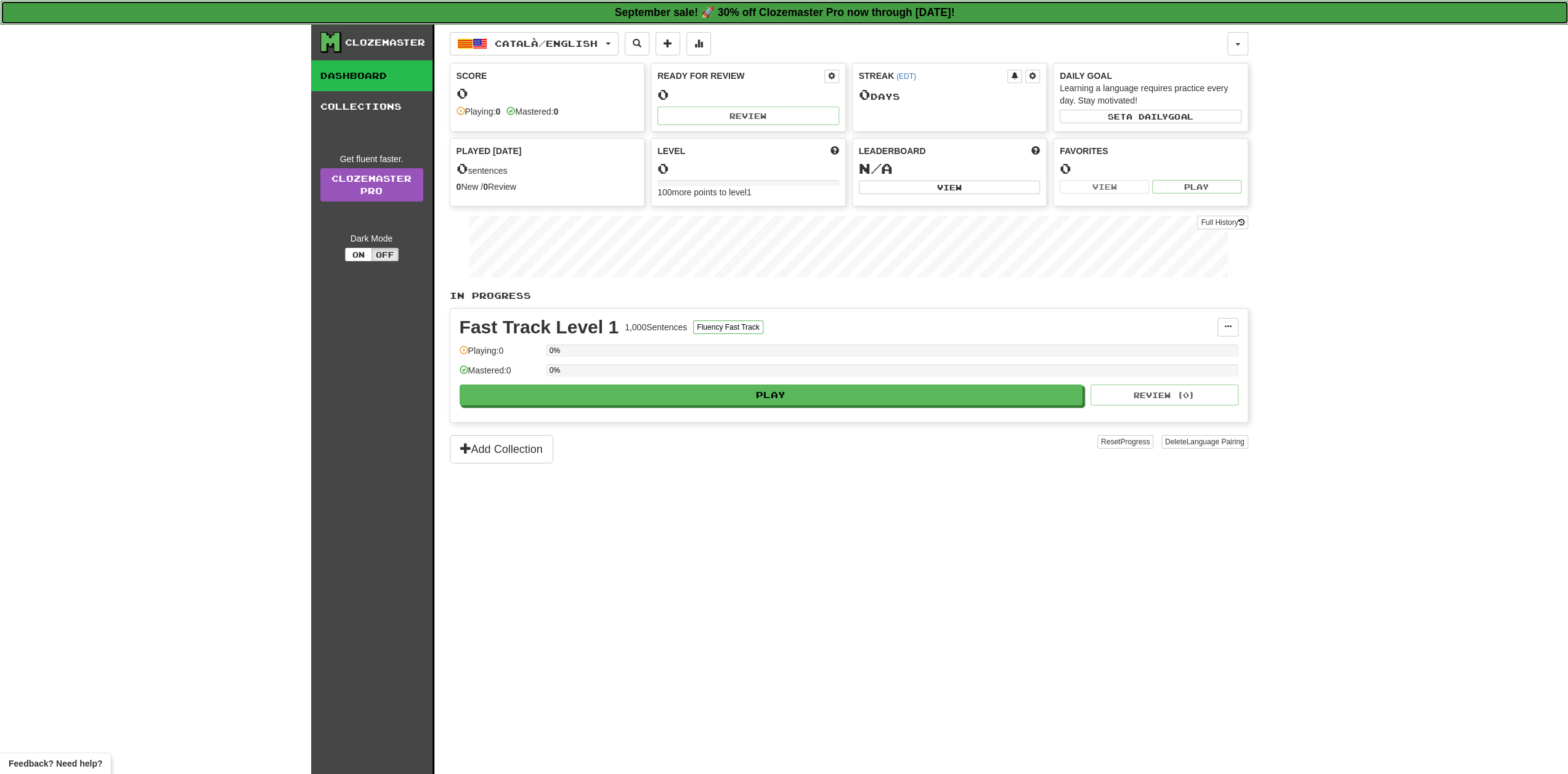
click at [818, 3] on link "September sale! 🚀 30% off Clozemaster Pro now through Sunday September 21!" at bounding box center [784, 13] width 1568 height 24
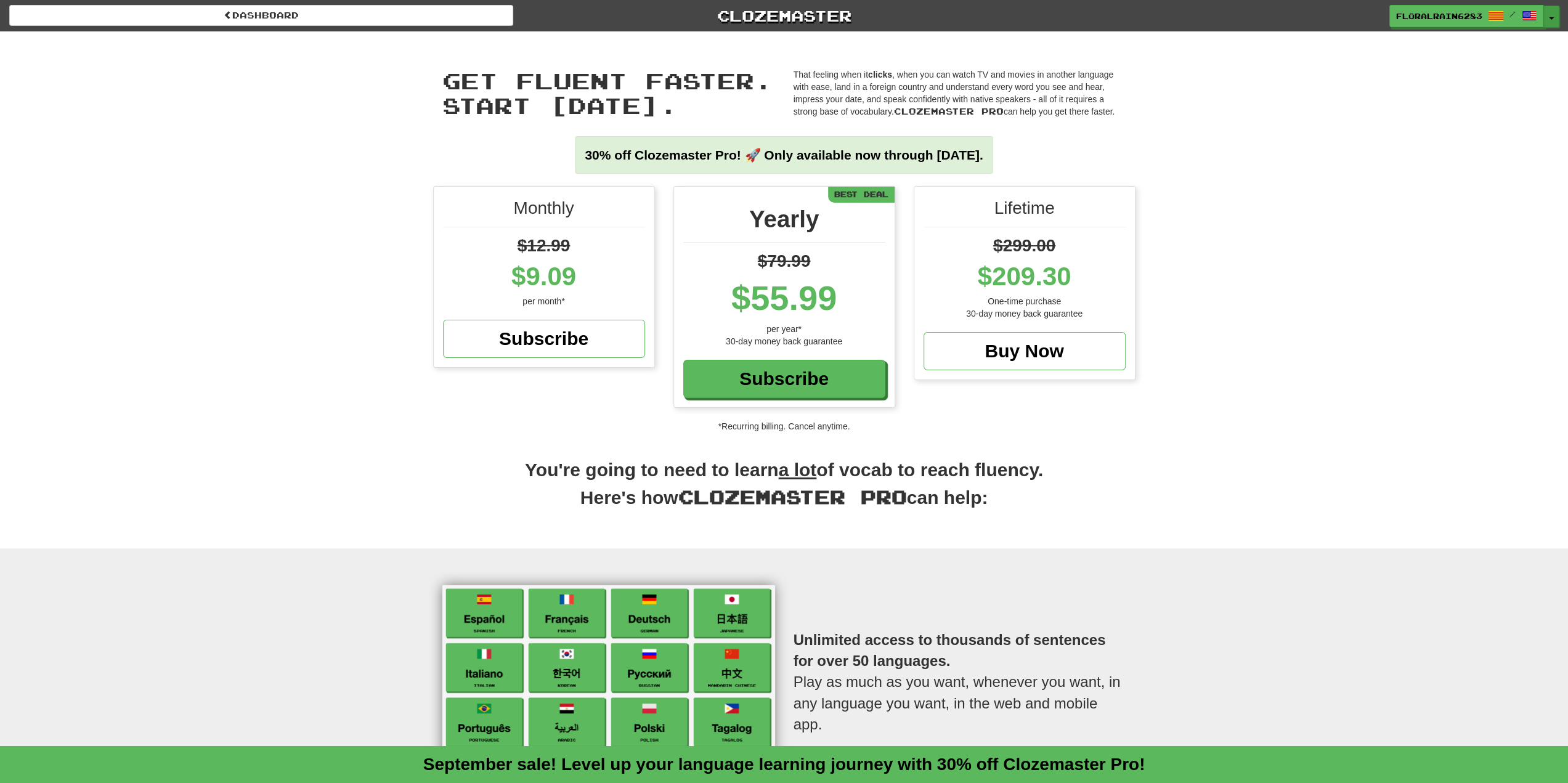
click at [1552, 20] on button "Toggle Dropdown" at bounding box center [1550, 17] width 16 height 23
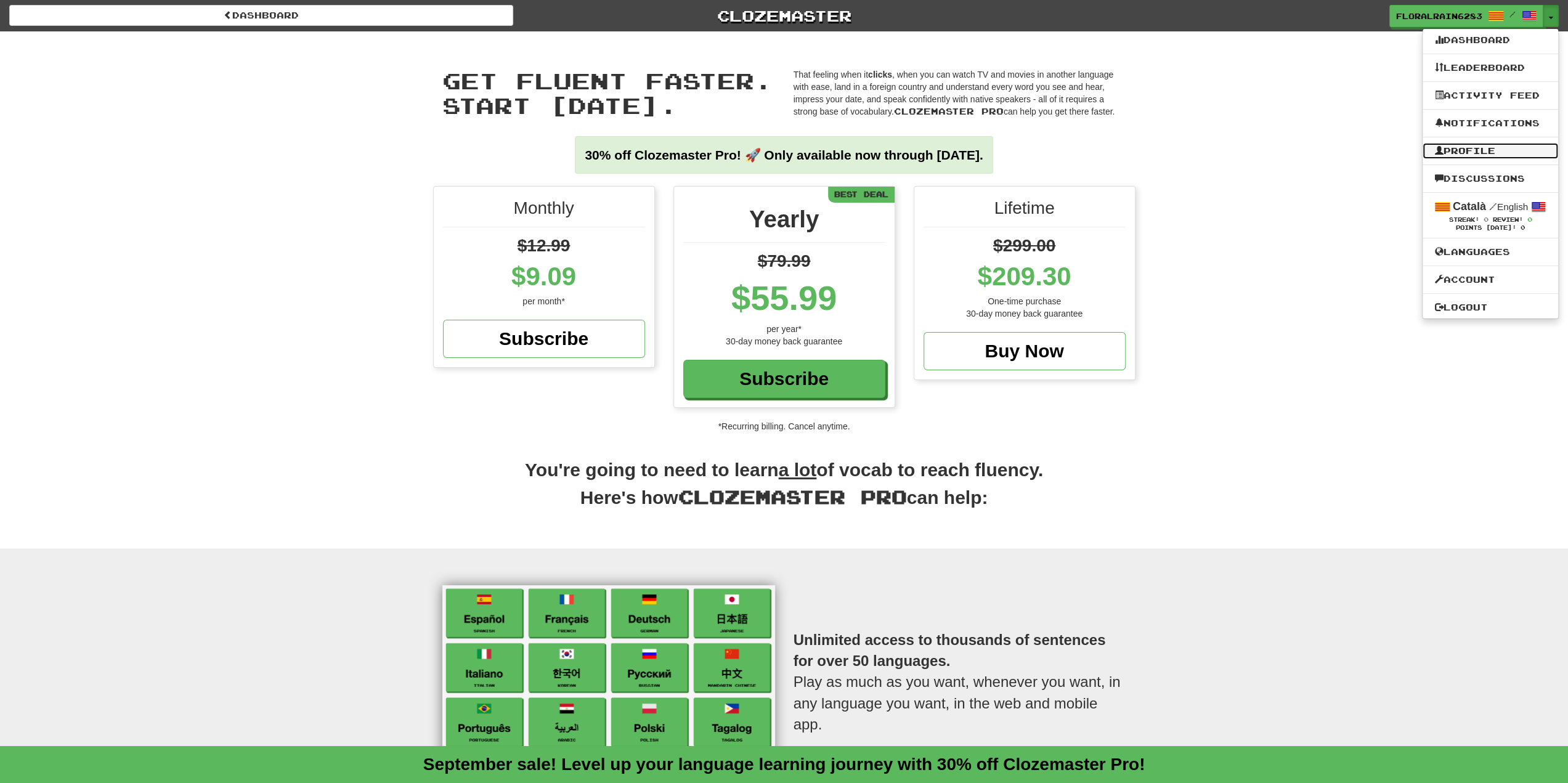
click at [1479, 152] on link "Profile" at bounding box center [1490, 151] width 135 height 16
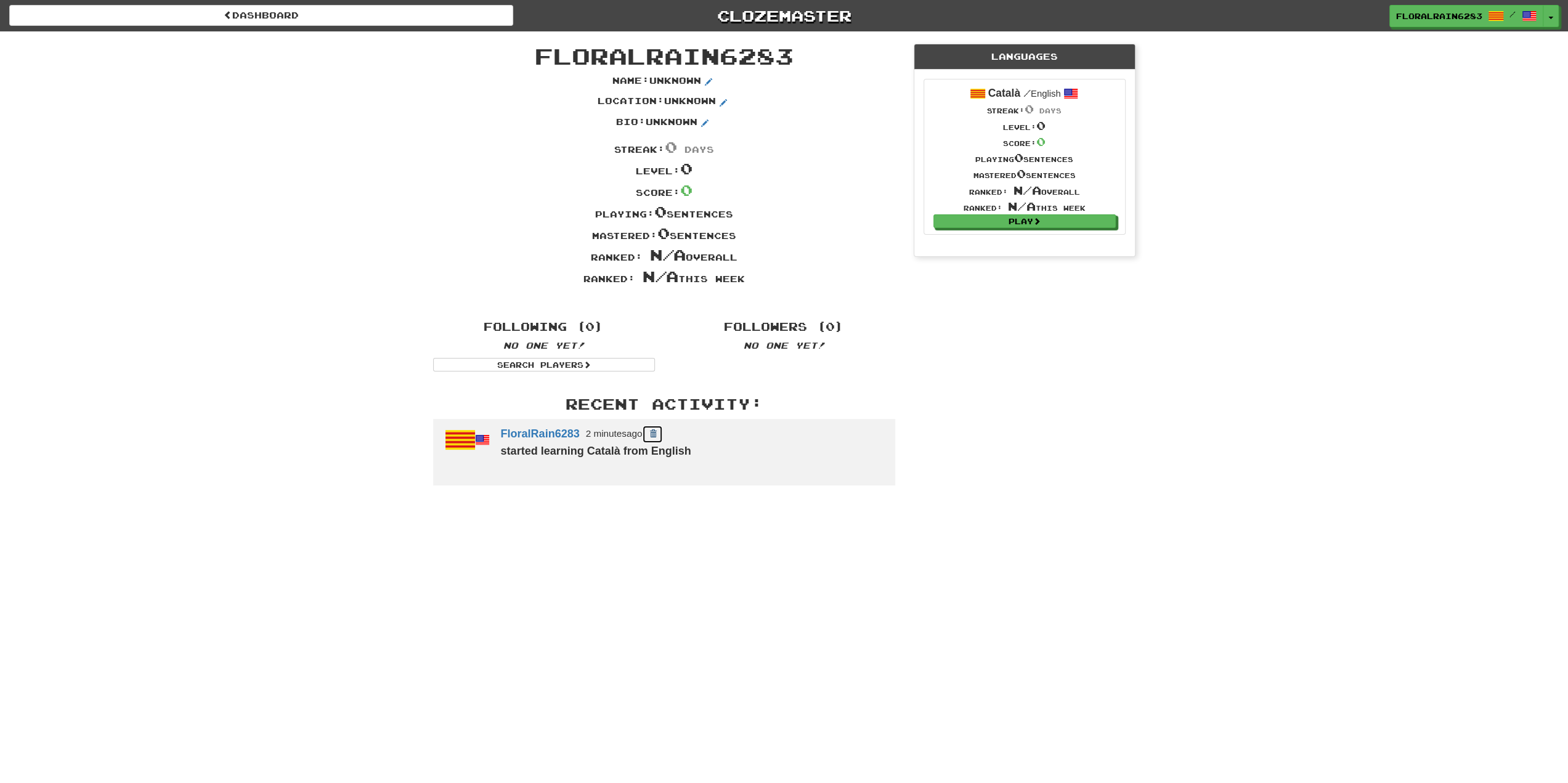
click at [654, 432] on span at bounding box center [652, 433] width 8 height 8
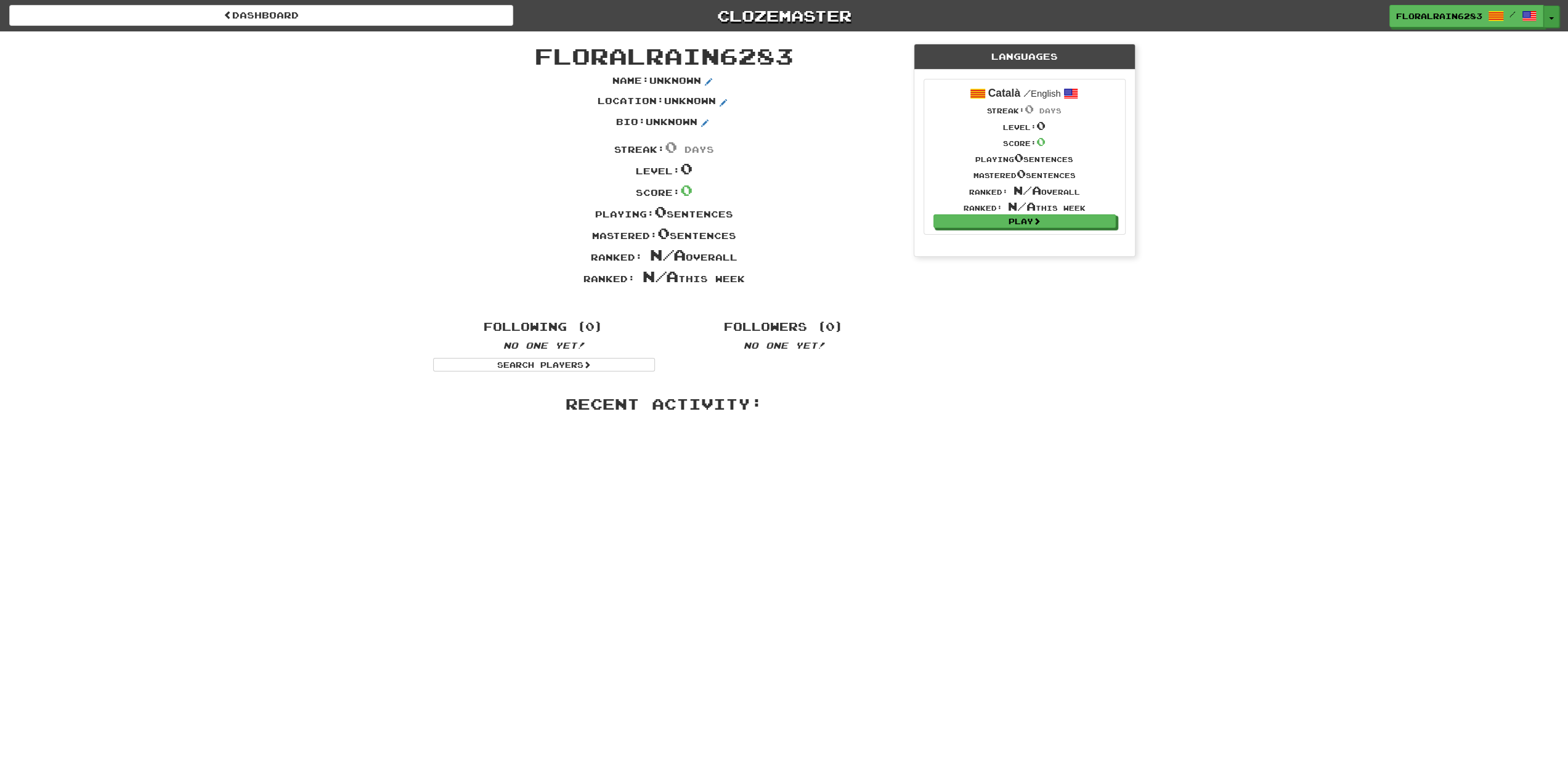
click at [1554, 17] on button "Toggle Dropdown" at bounding box center [1550, 17] width 16 height 23
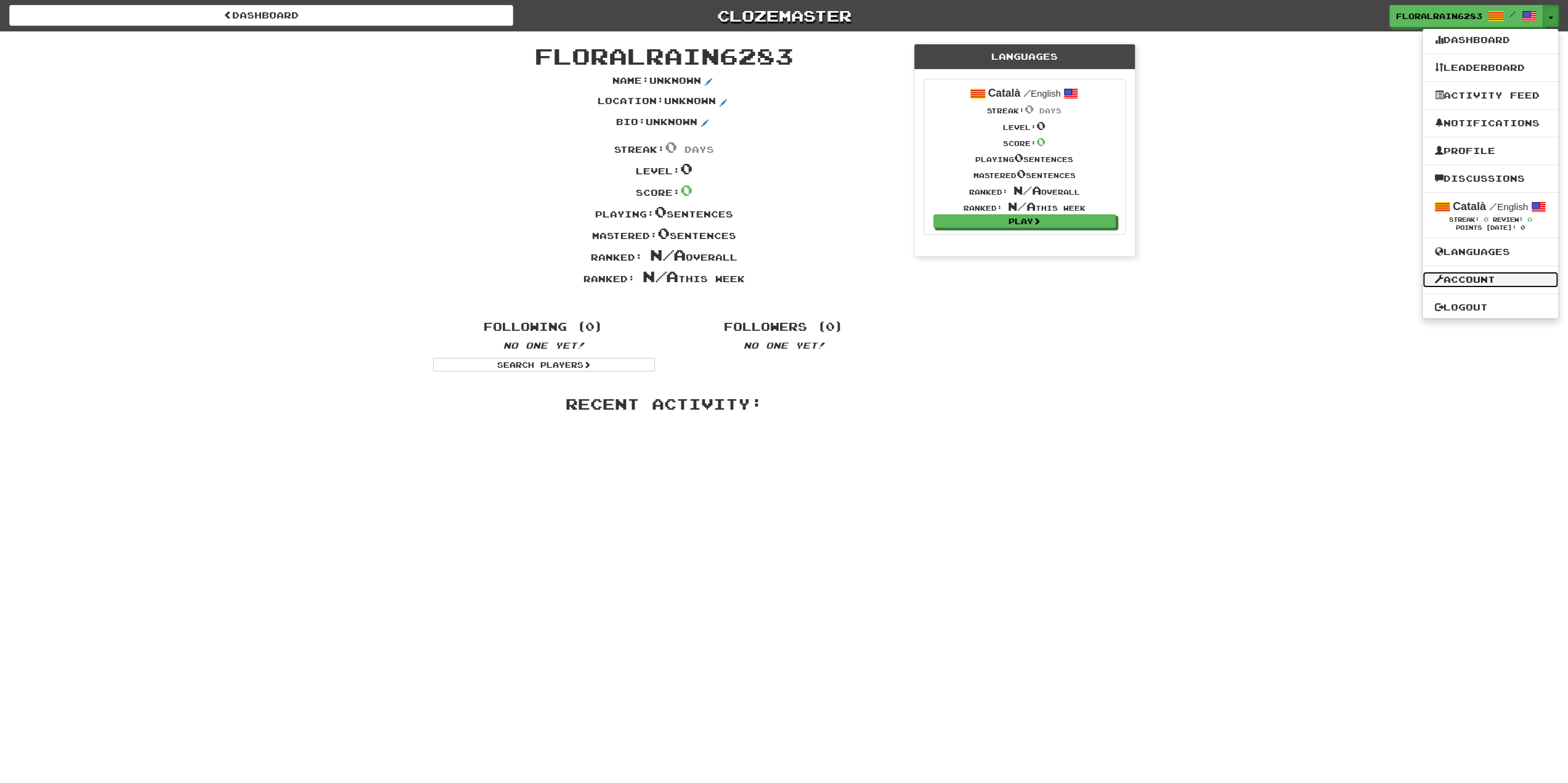
click at [1458, 283] on link "Account" at bounding box center [1490, 279] width 135 height 16
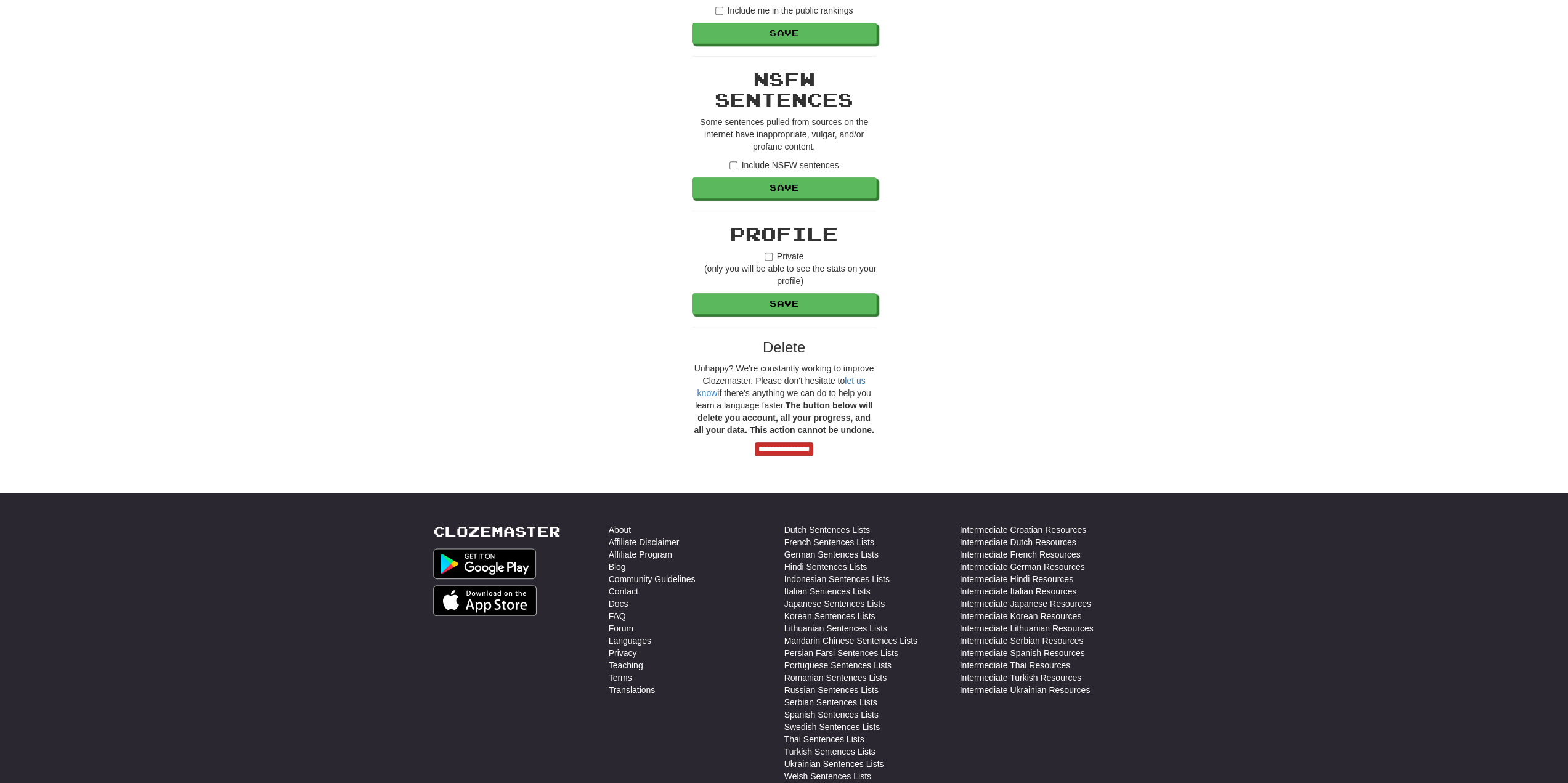
scroll to position [801, 0]
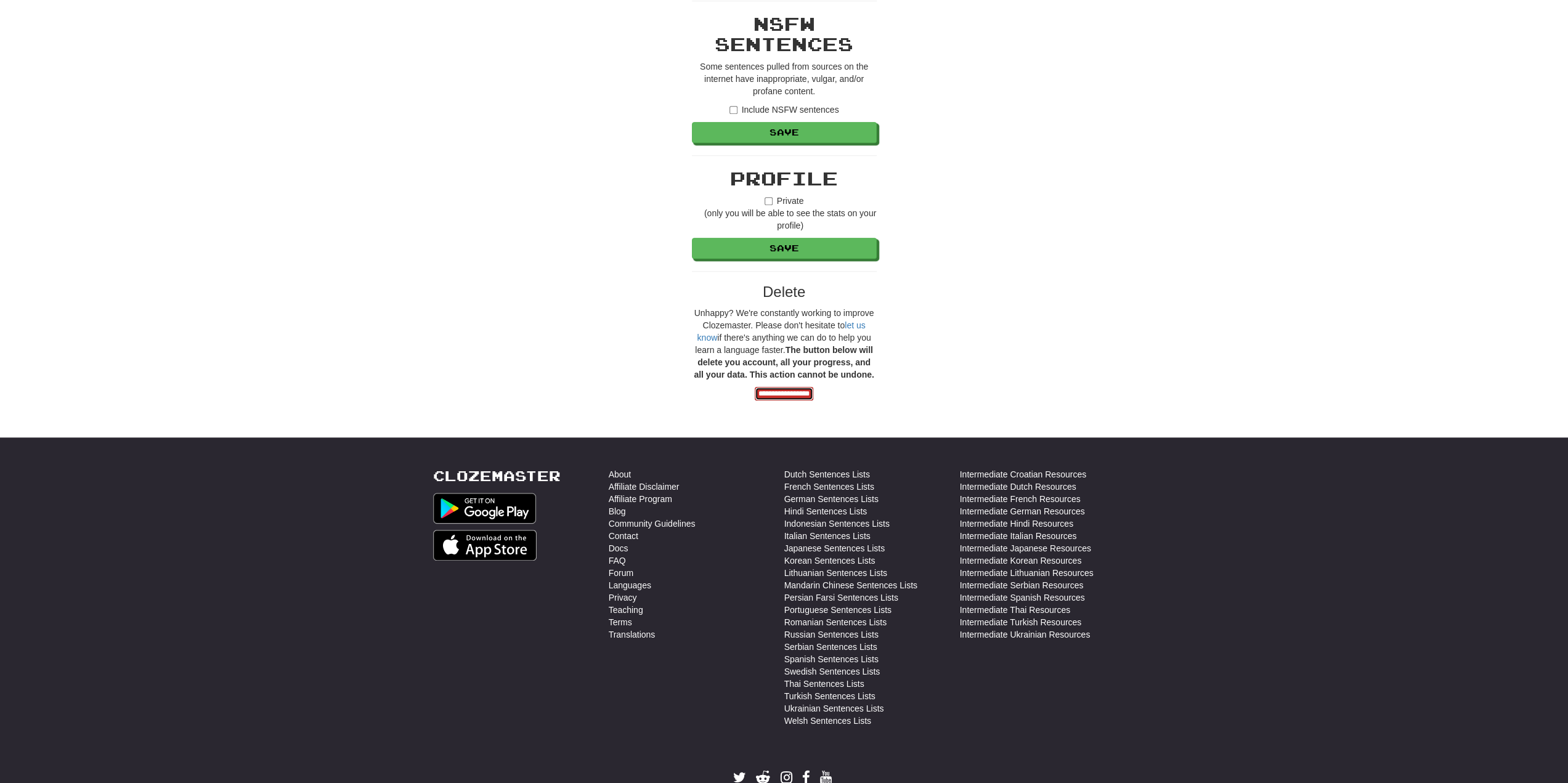
click at [801, 387] on input "**********" at bounding box center [784, 394] width 59 height 13
